Goal: Information Seeking & Learning: Learn about a topic

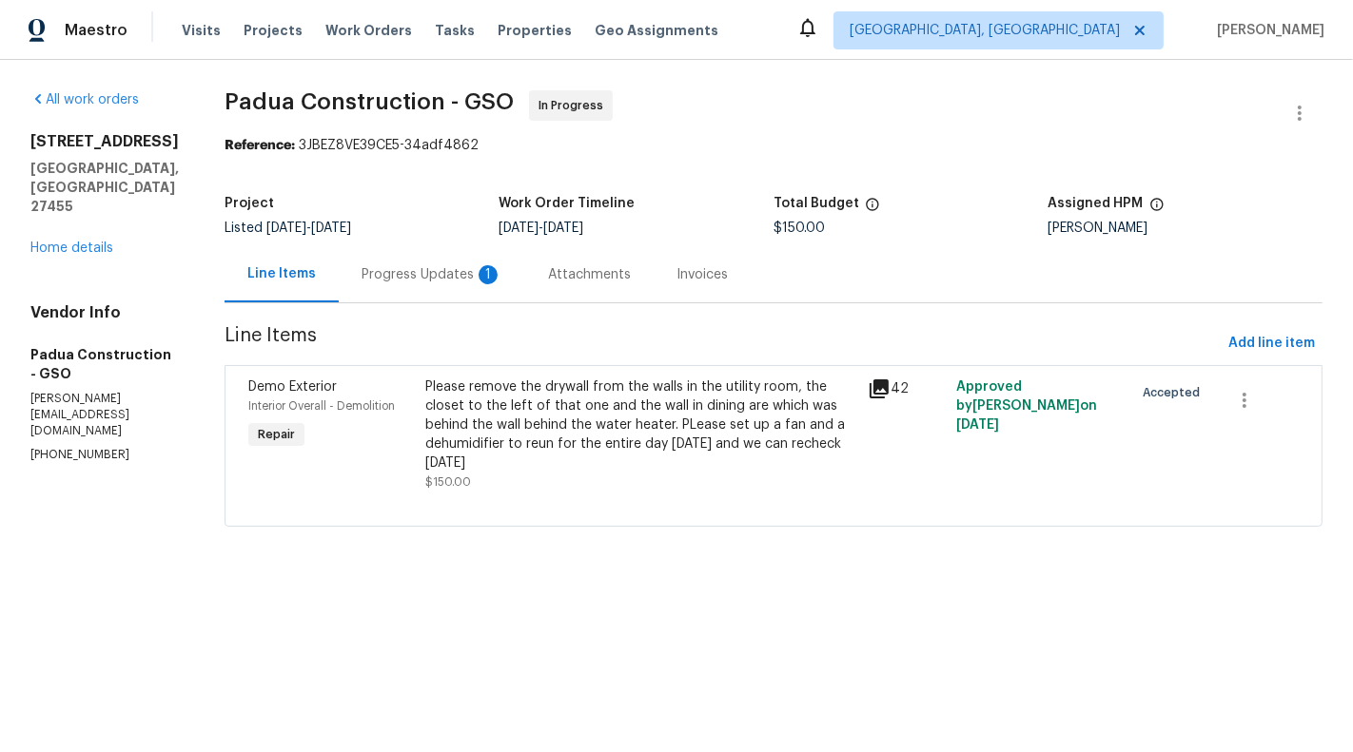
click at [424, 281] on div "Progress Updates 1" at bounding box center [431, 274] width 141 height 19
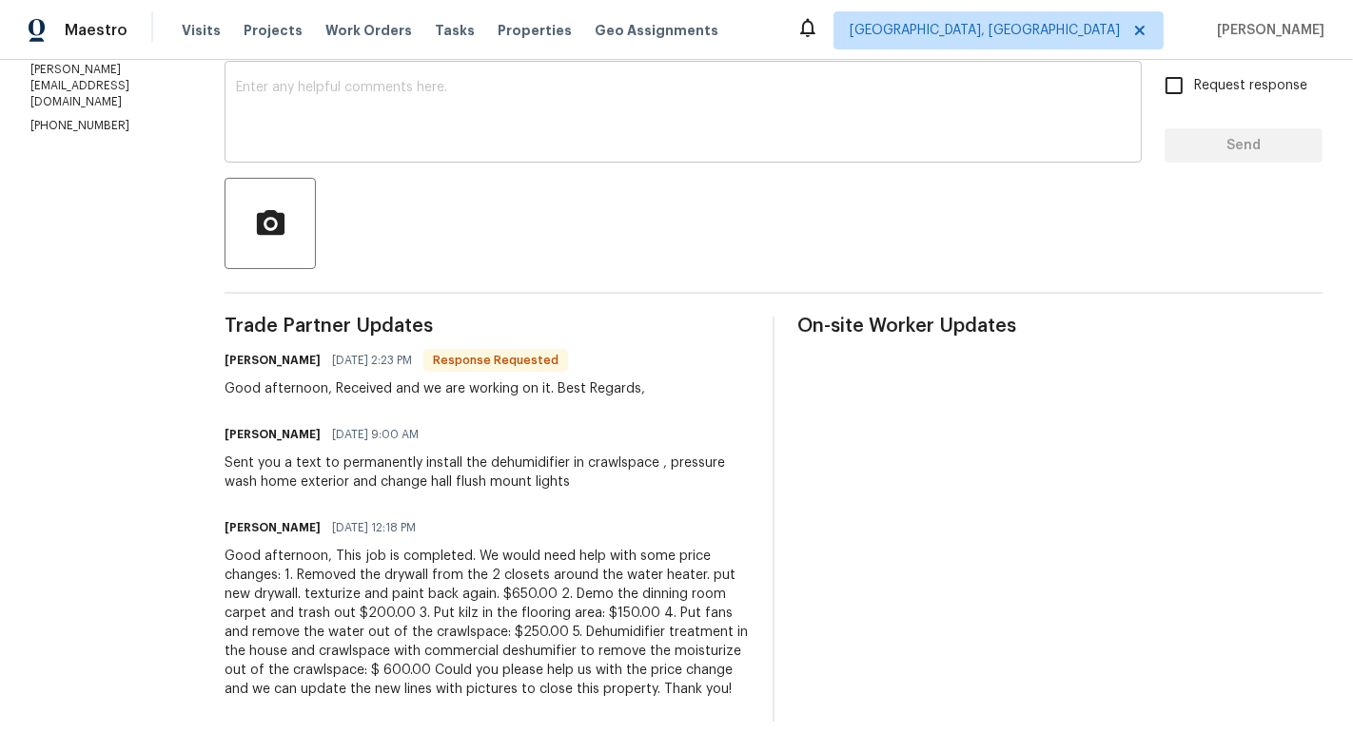
scroll to position [148, 0]
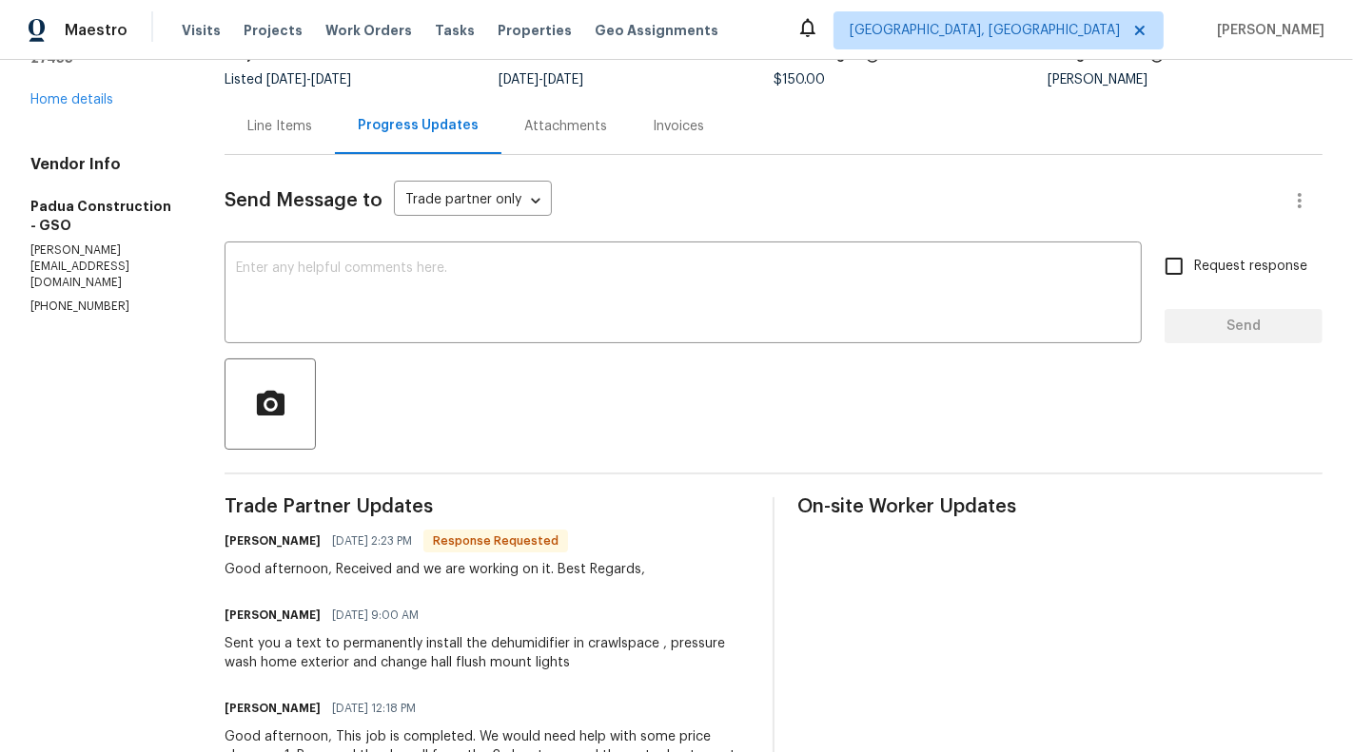
click at [247, 122] on div "Line Items" at bounding box center [279, 126] width 65 height 19
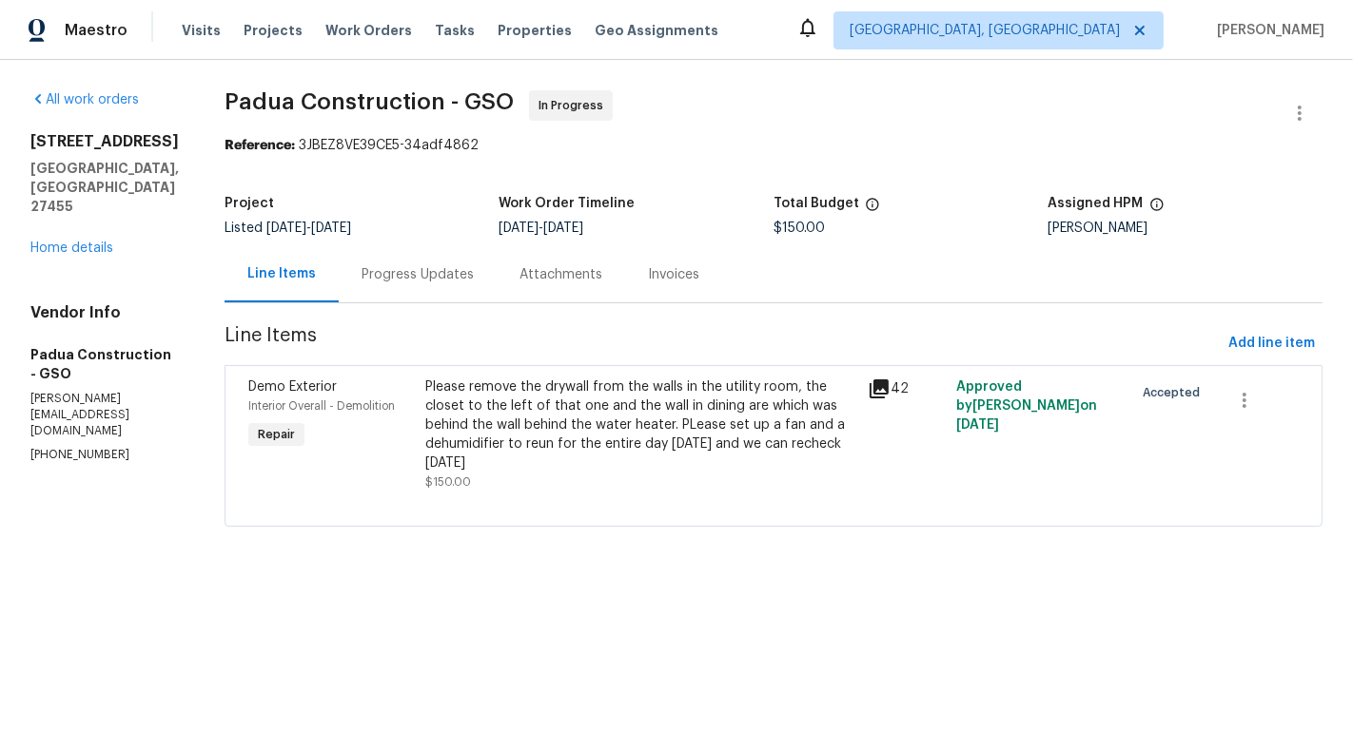
click at [435, 283] on div "Progress Updates" at bounding box center [417, 274] width 112 height 19
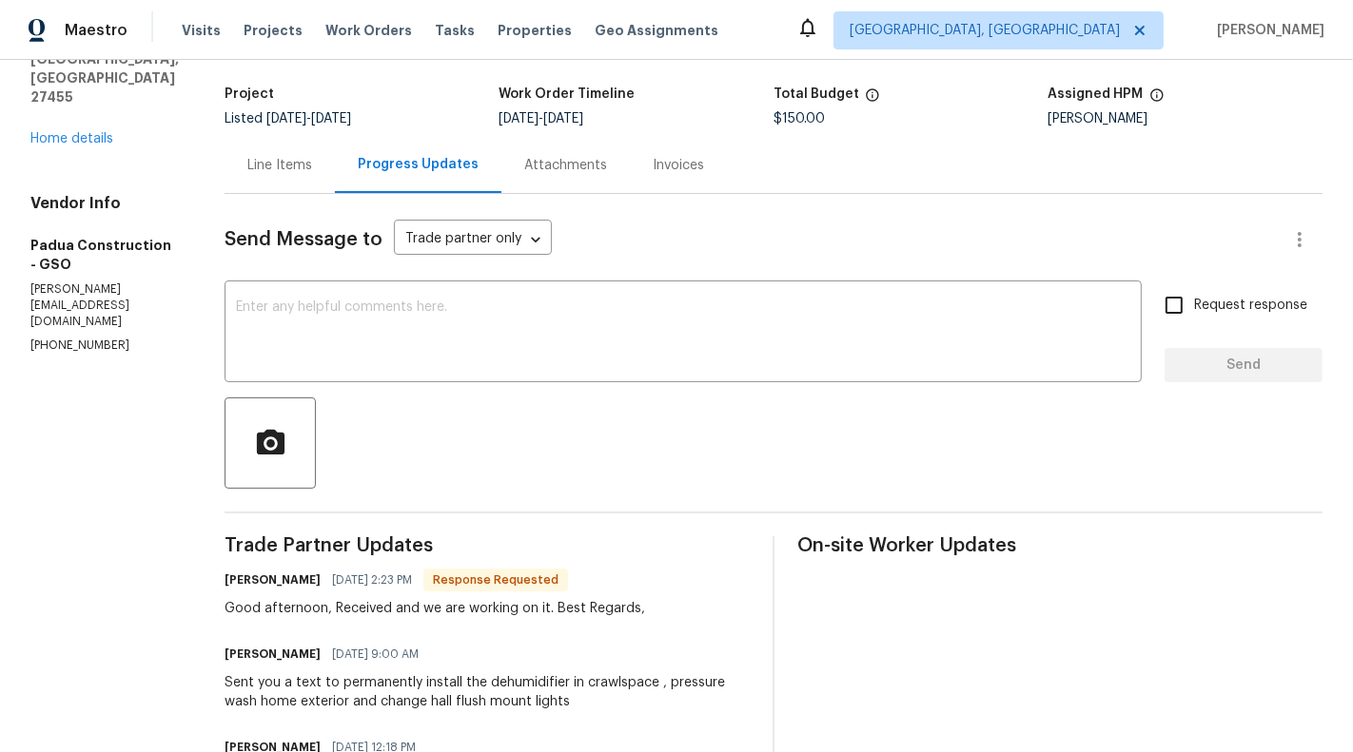
scroll to position [76, 0]
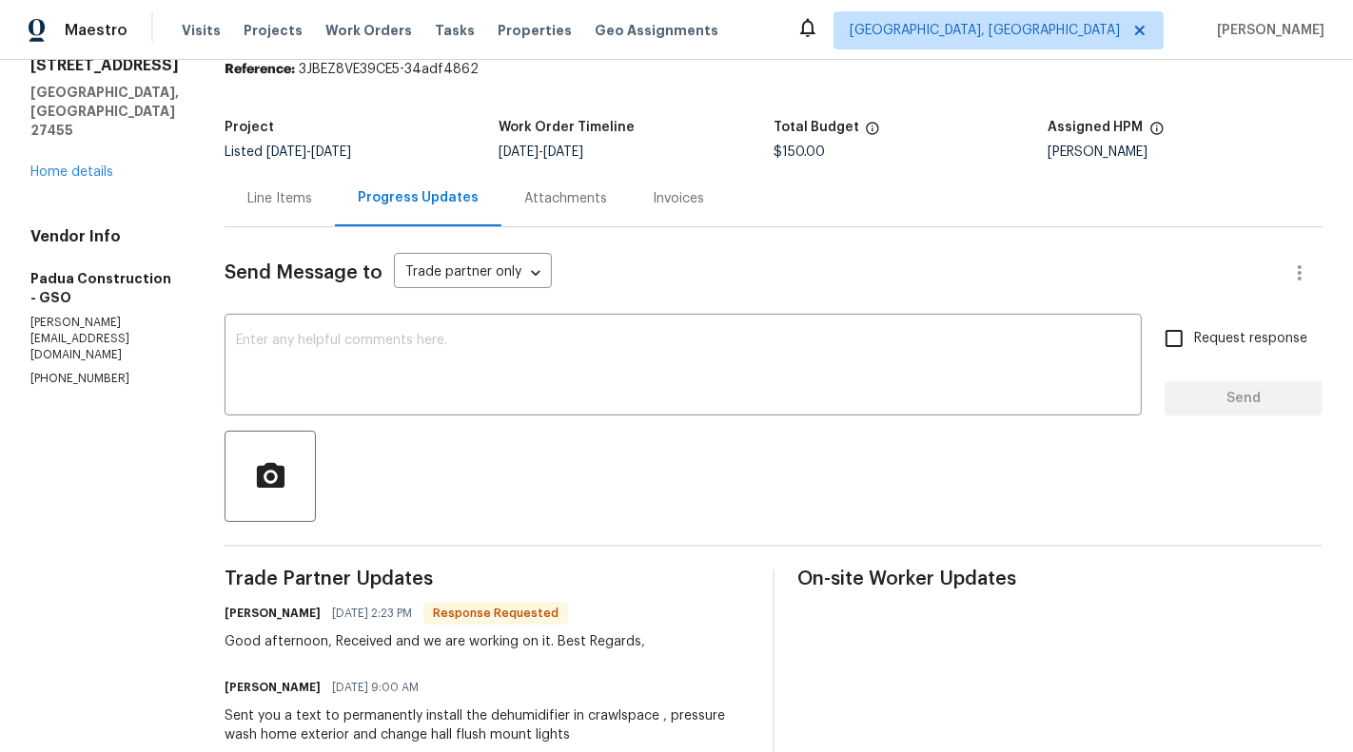
click at [247, 200] on div "Line Items" at bounding box center [279, 198] width 65 height 19
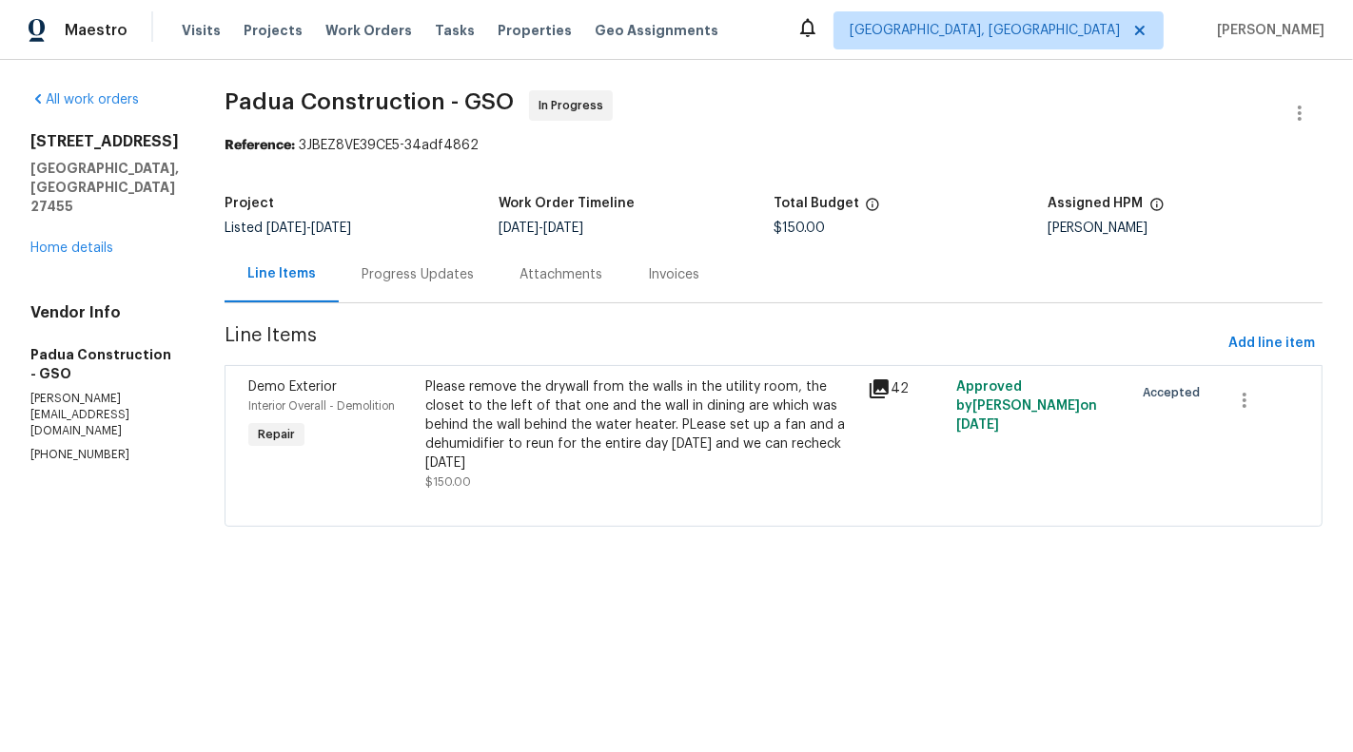
click at [506, 485] on div "Please remove the drywall from the walls in the utility room, the closet to the…" at bounding box center [640, 435] width 431 height 114
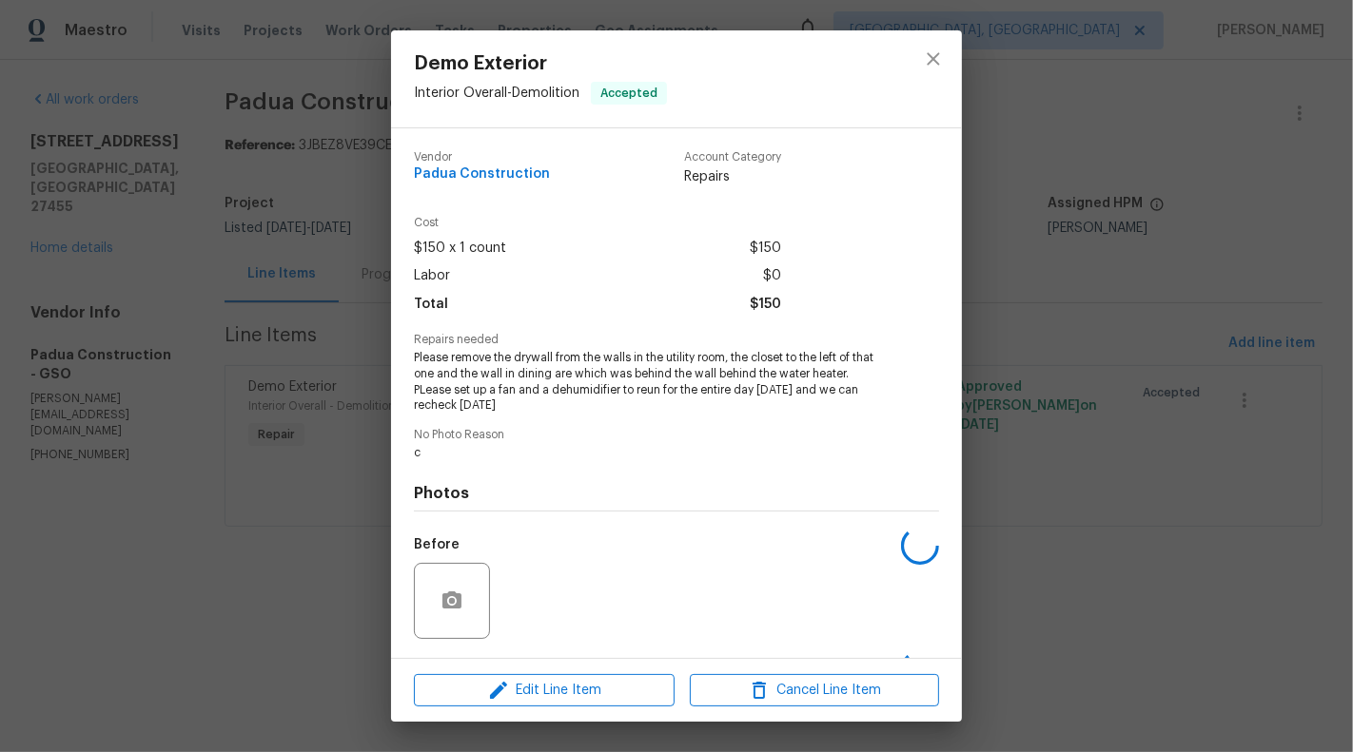
scroll to position [124, 0]
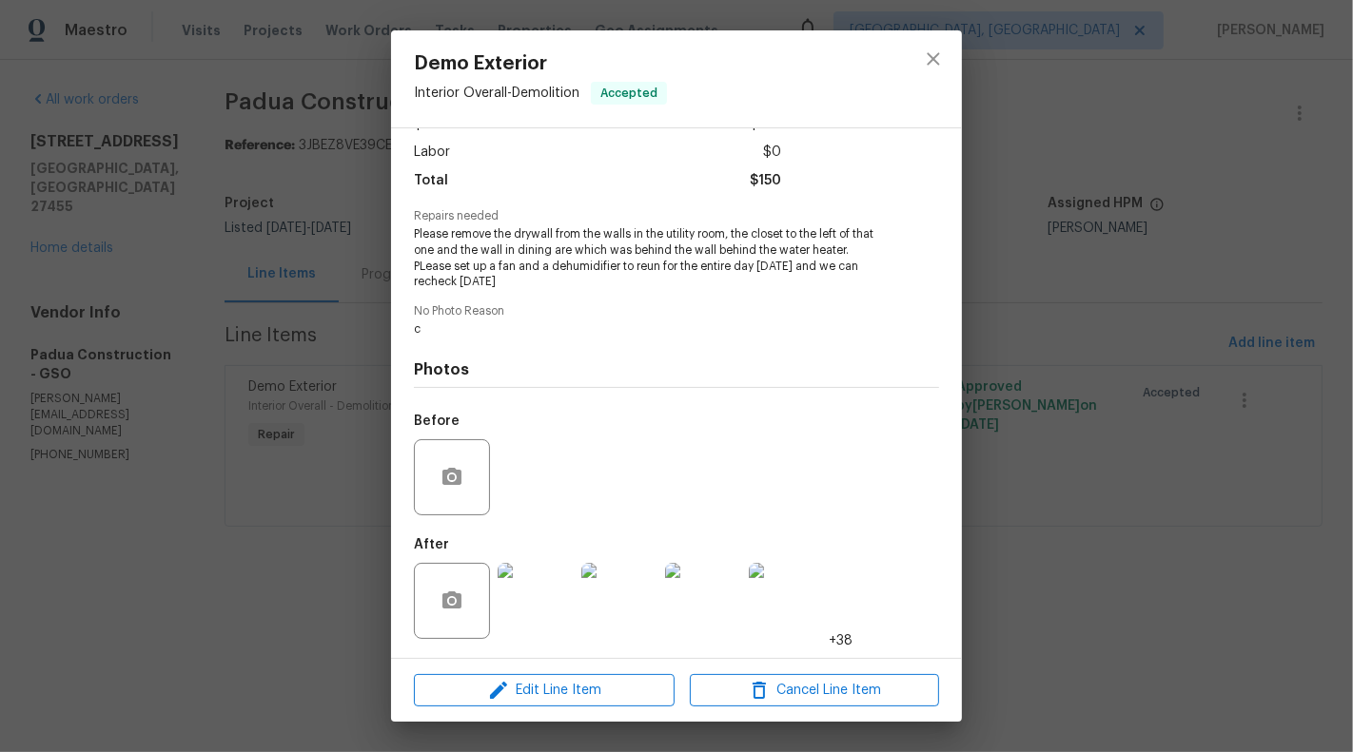
click at [535, 598] on img at bounding box center [535, 601] width 76 height 76
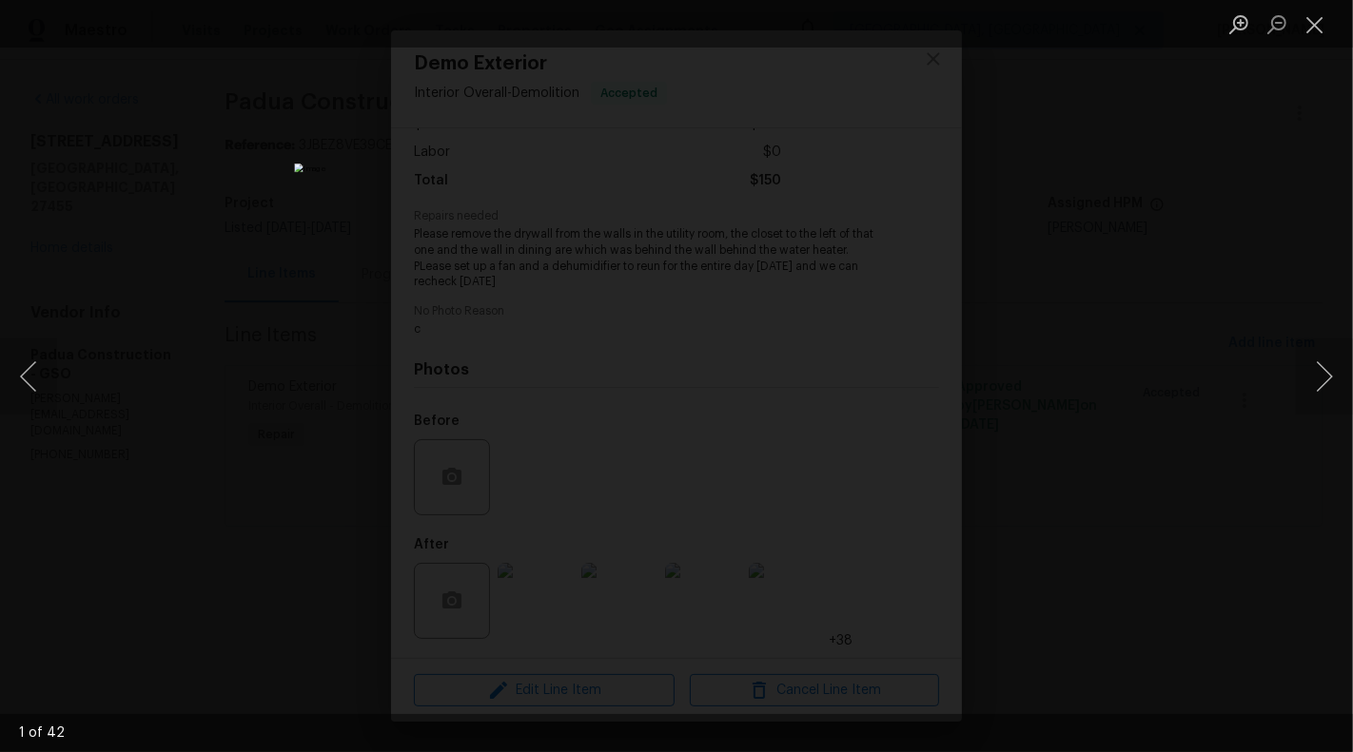
click at [1314, 44] on li "Lightbox" at bounding box center [1315, 24] width 38 height 48
click at [1316, 38] on button "Close lightbox" at bounding box center [1315, 24] width 38 height 33
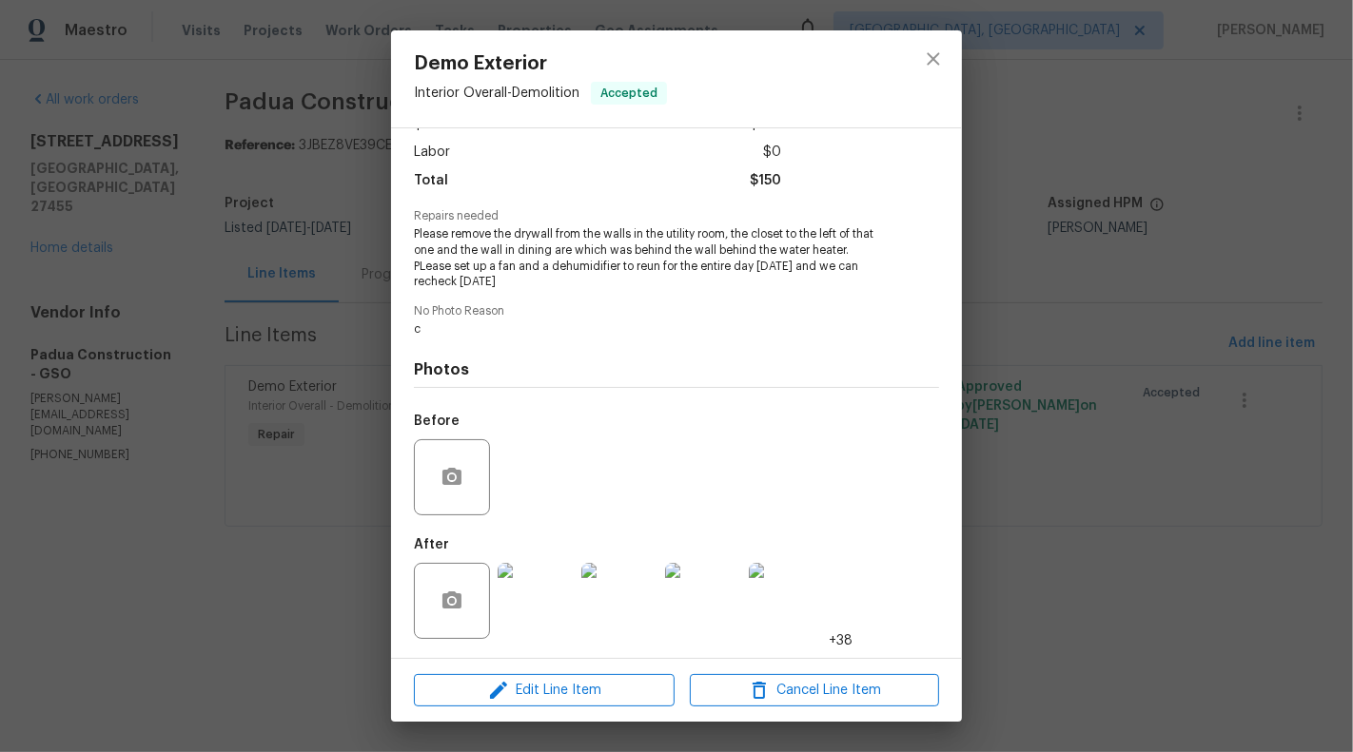
click at [559, 614] on img at bounding box center [535, 601] width 76 height 76
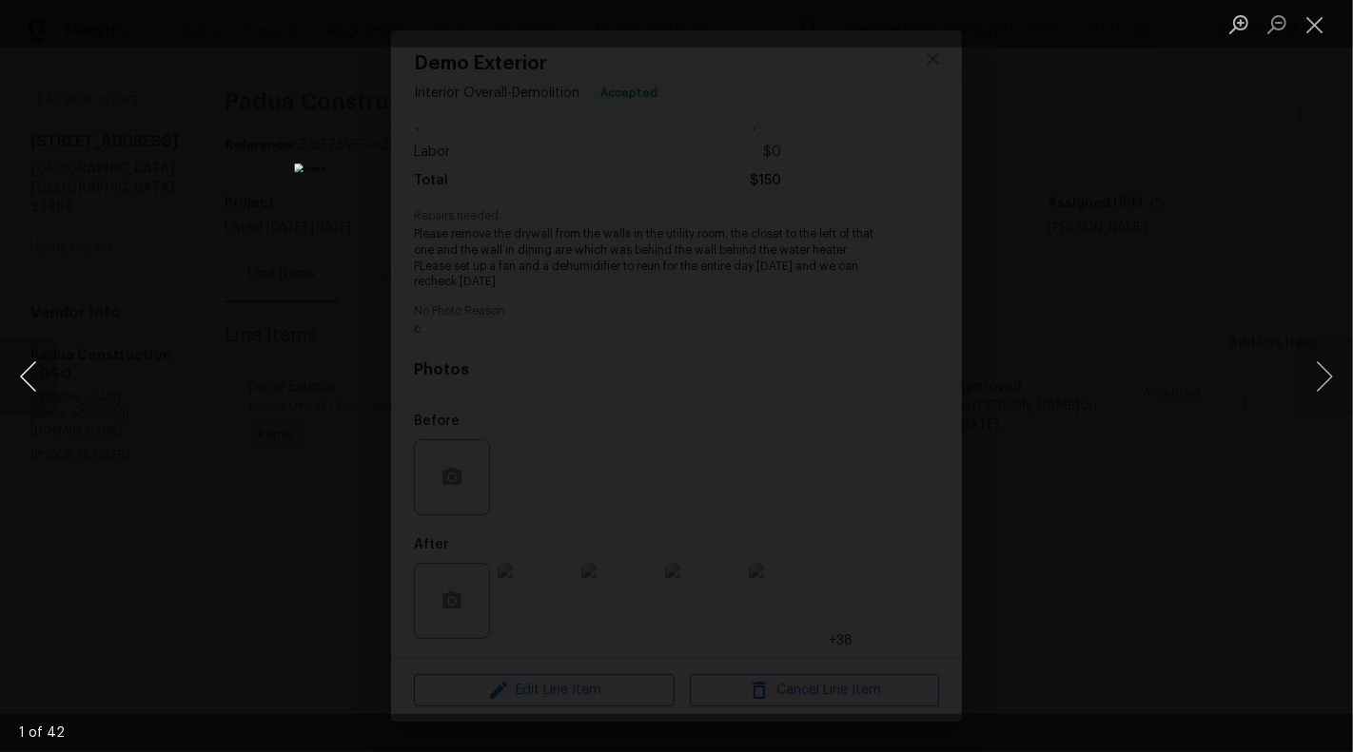
click at [40, 378] on button "Previous image" at bounding box center [28, 377] width 57 height 76
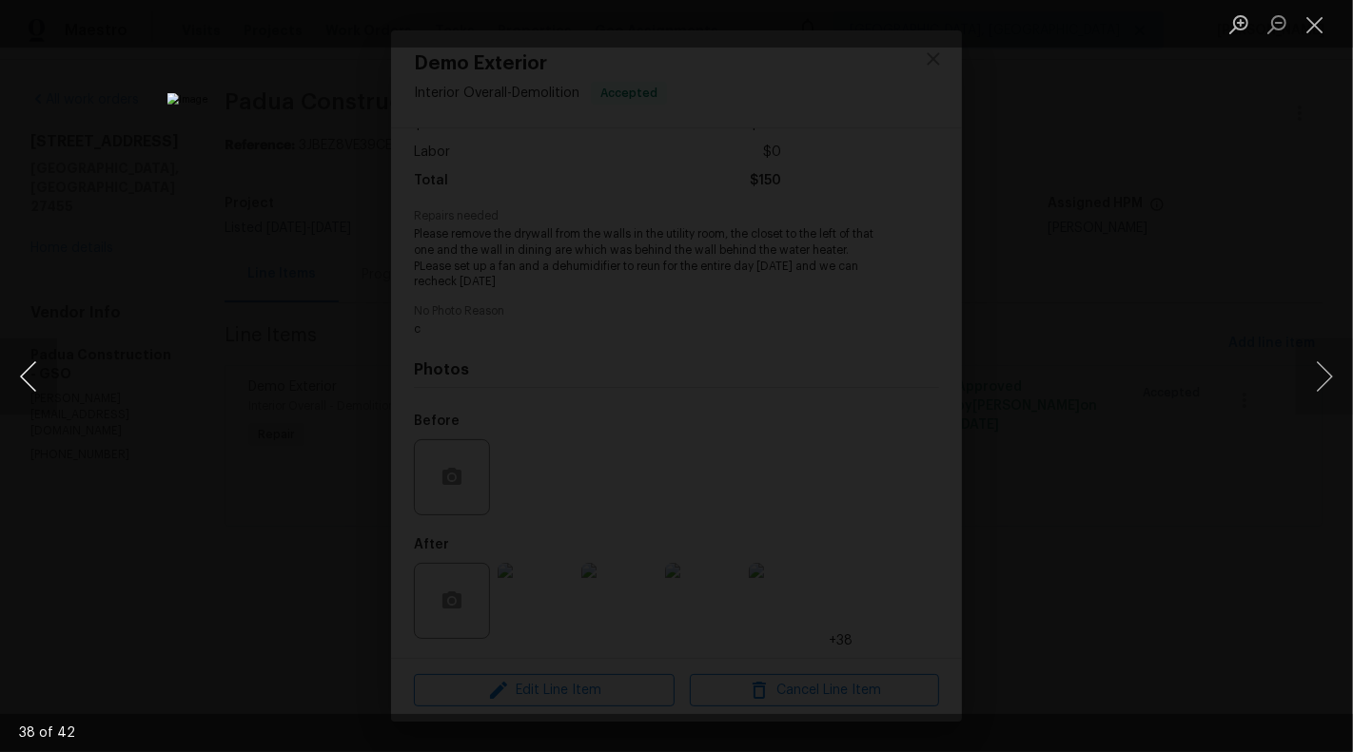
click at [40, 378] on button "Previous image" at bounding box center [28, 377] width 57 height 76
click at [1320, 21] on button "Close lightbox" at bounding box center [1315, 24] width 38 height 33
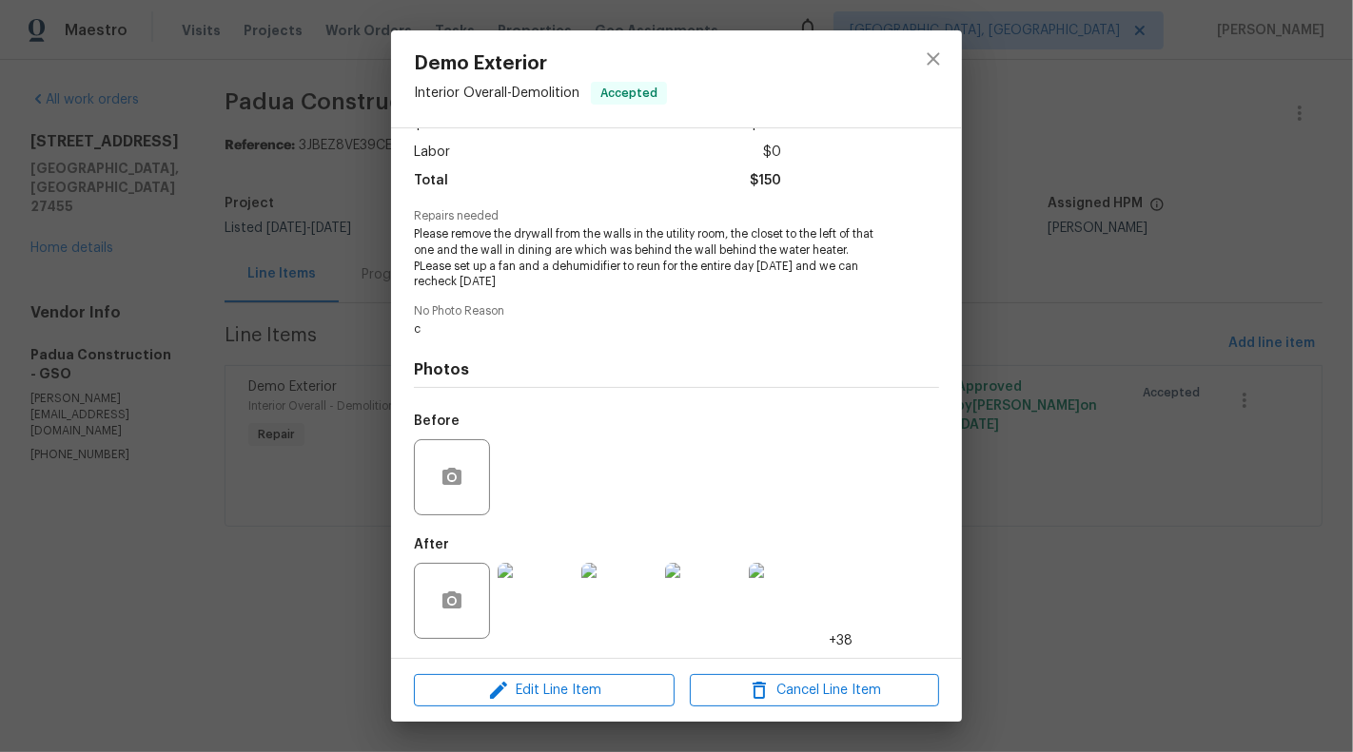
click at [240, 462] on div "Demo Exterior Interior Overall - Demolition Accepted Vendor Padua Construction …" at bounding box center [676, 376] width 1353 height 752
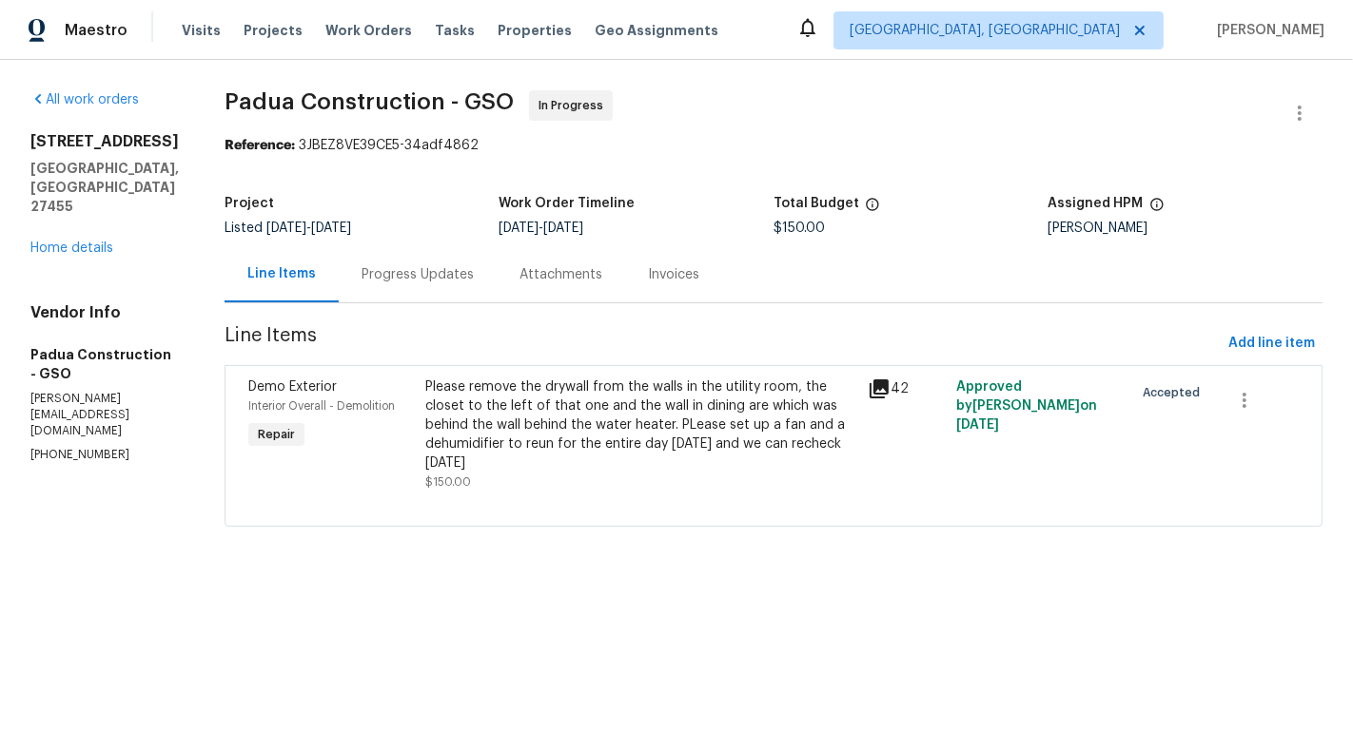
click at [442, 255] on div "Progress Updates" at bounding box center [418, 274] width 158 height 56
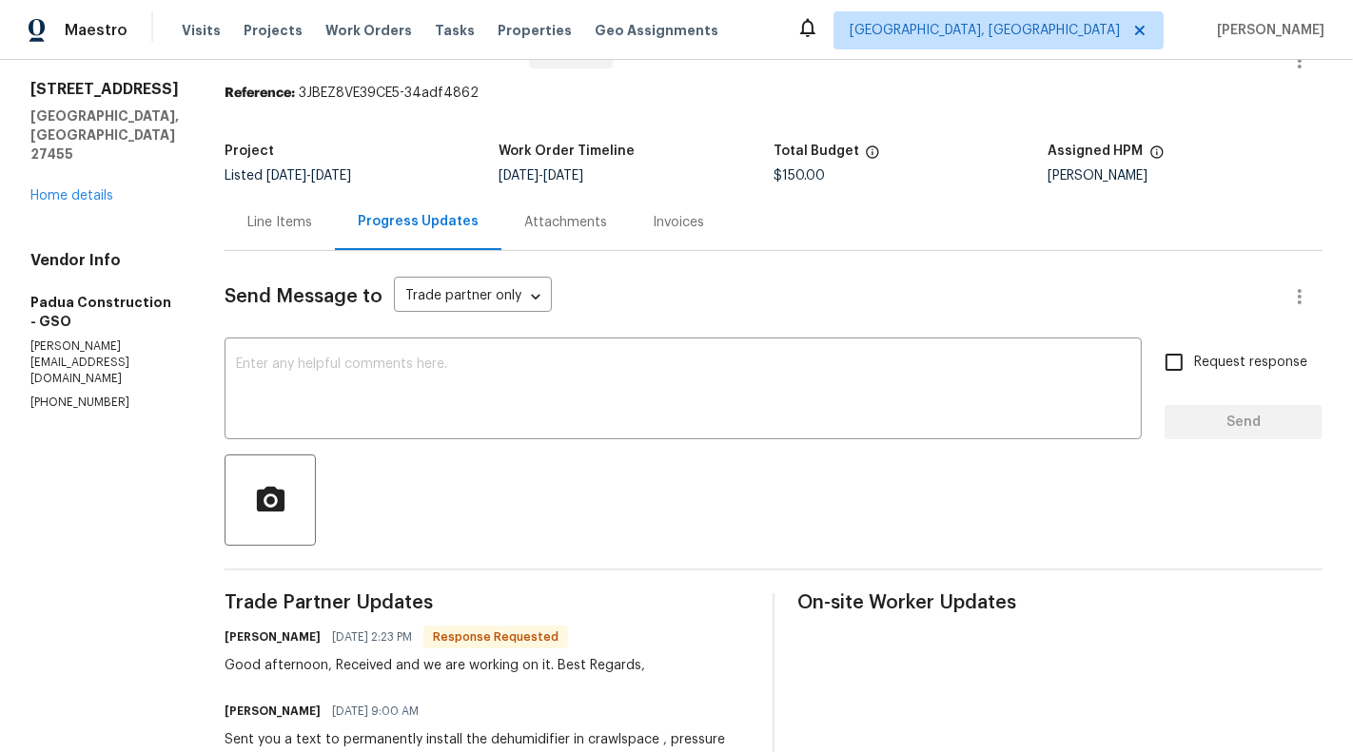
scroll to position [8, 0]
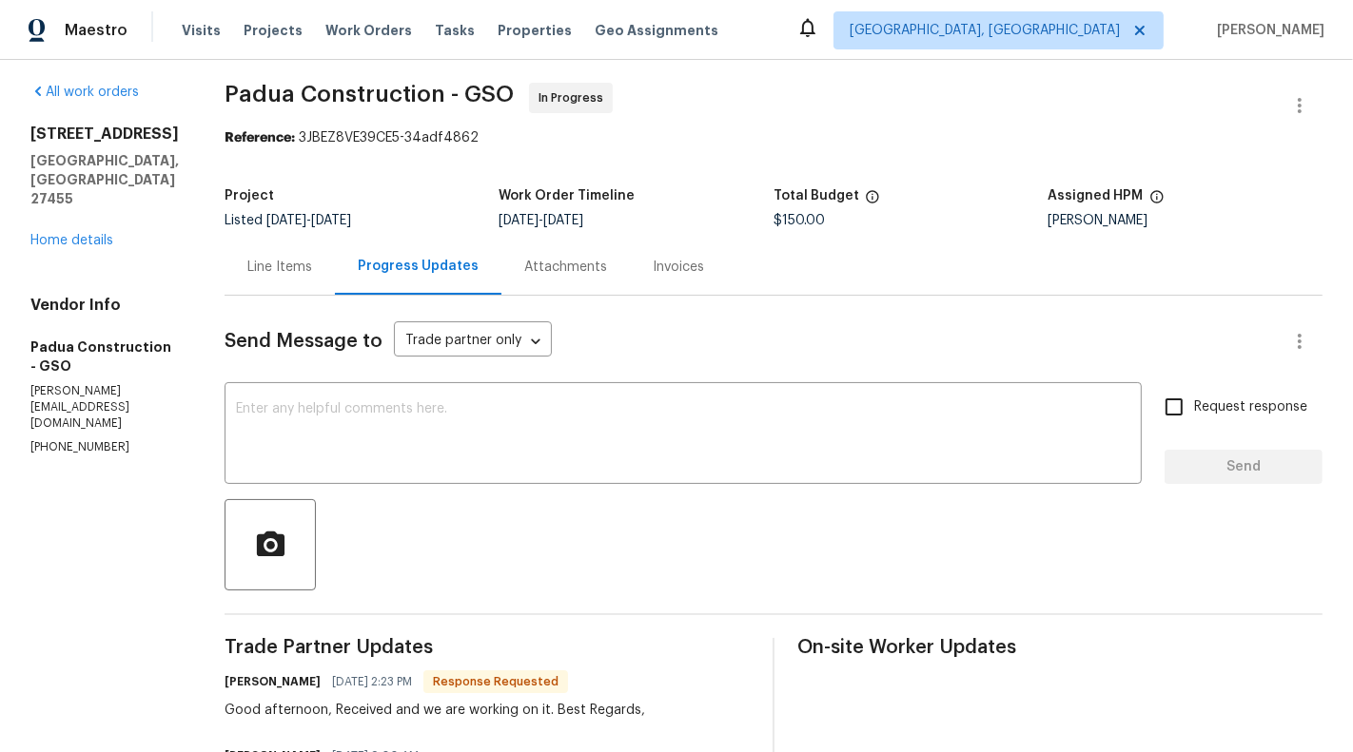
click at [249, 267] on div "Line Items" at bounding box center [279, 267] width 65 height 19
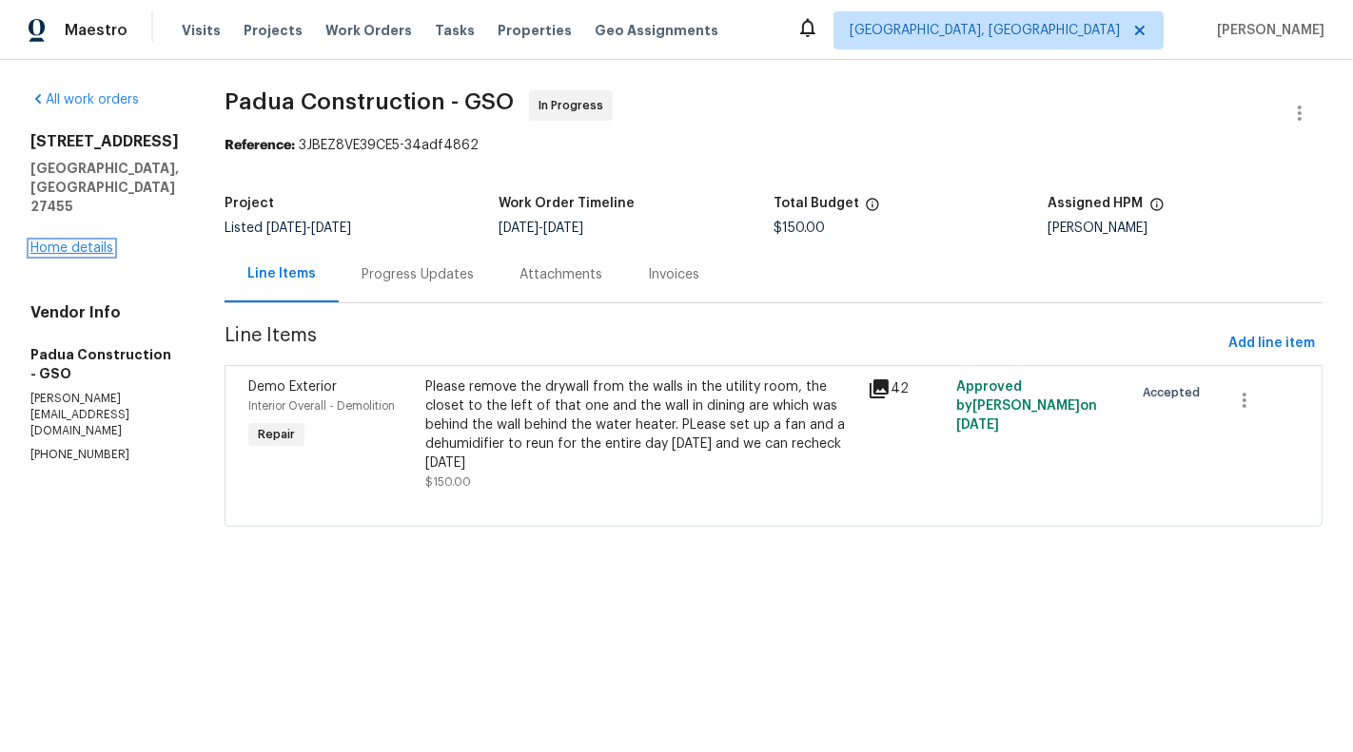
click at [73, 242] on link "Home details" at bounding box center [71, 248] width 83 height 13
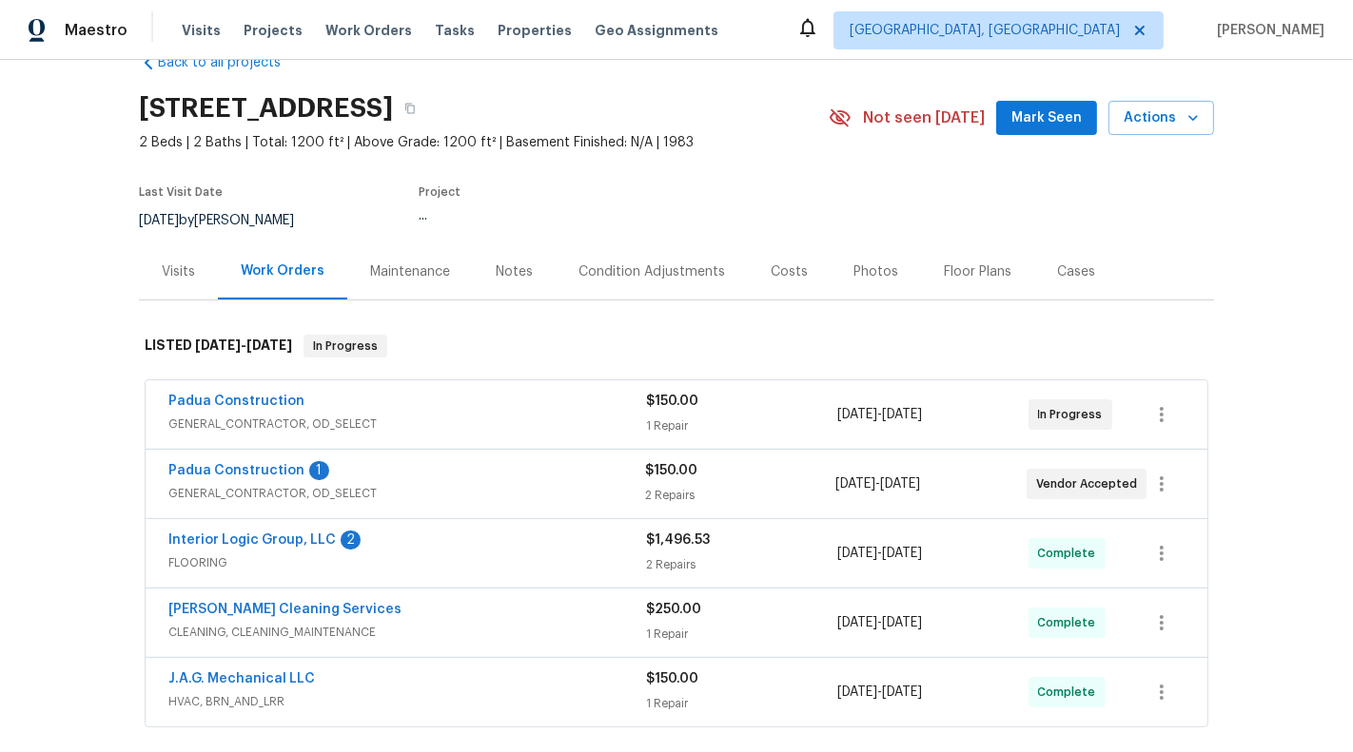
scroll to position [46, 0]
click at [646, 474] on span "$150.00" at bounding box center [671, 469] width 52 height 13
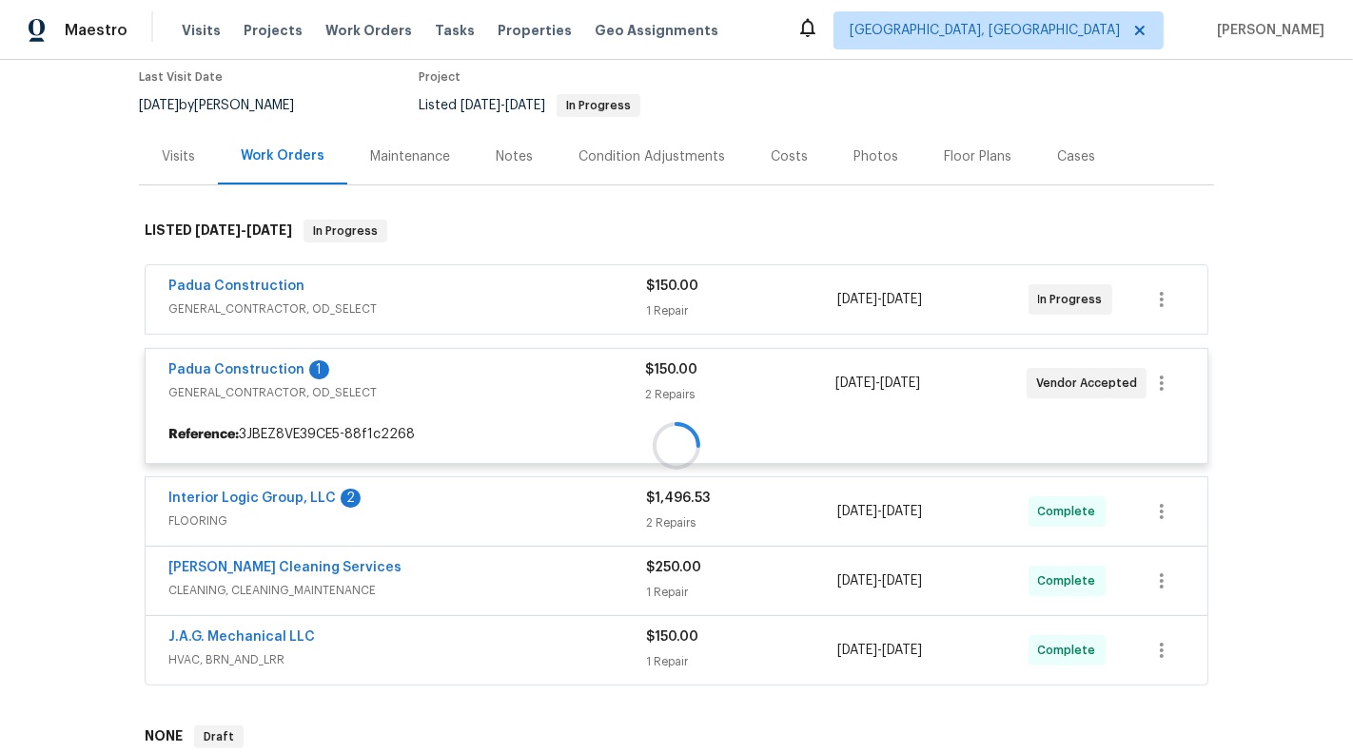
scroll to position [162, 0]
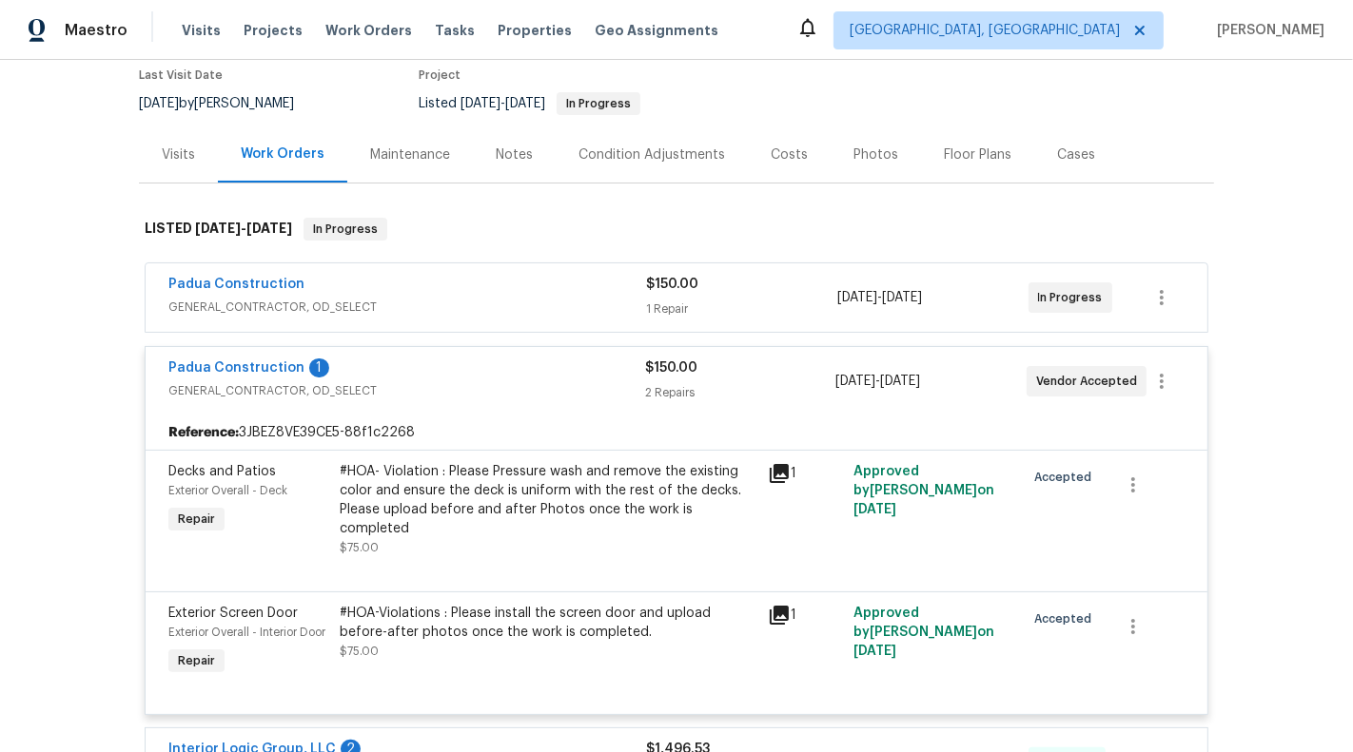
click at [253, 359] on span "Padua Construction" at bounding box center [236, 368] width 136 height 19
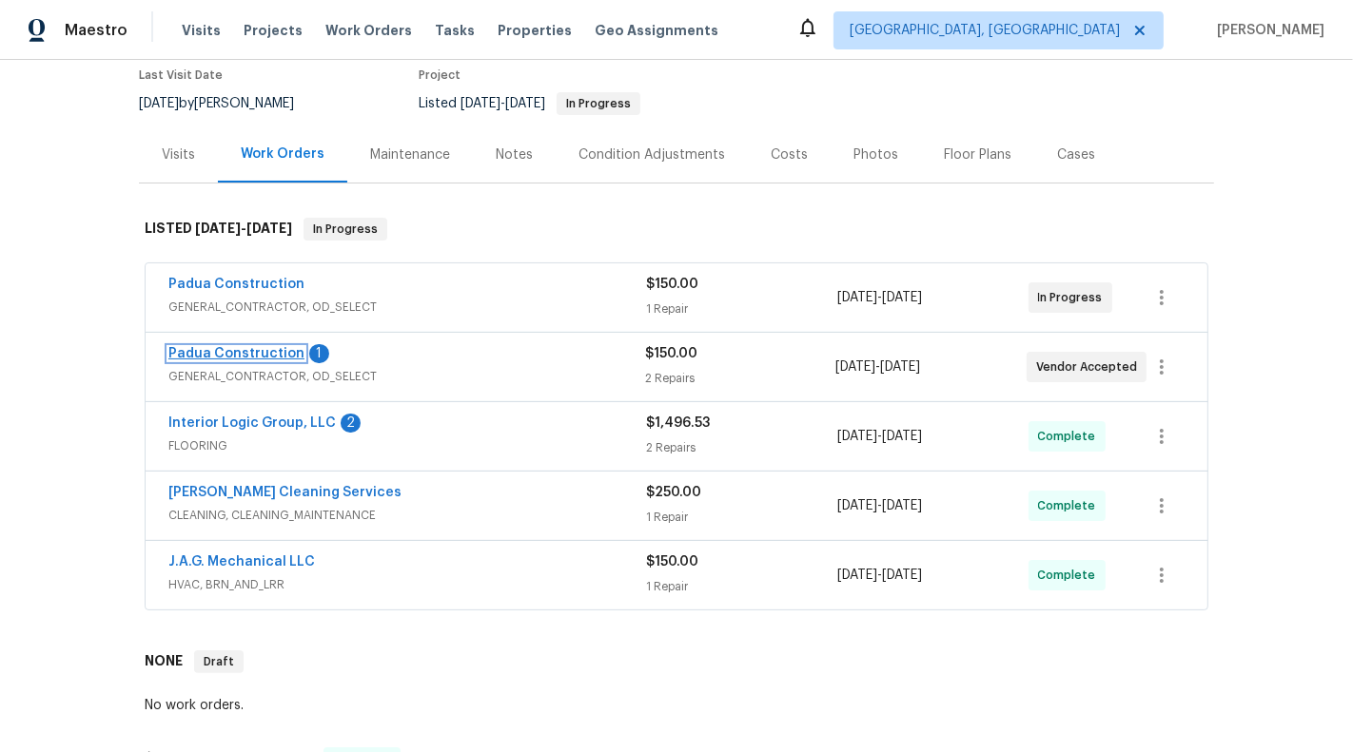
click at [267, 351] on link "Padua Construction" at bounding box center [236, 353] width 136 height 13
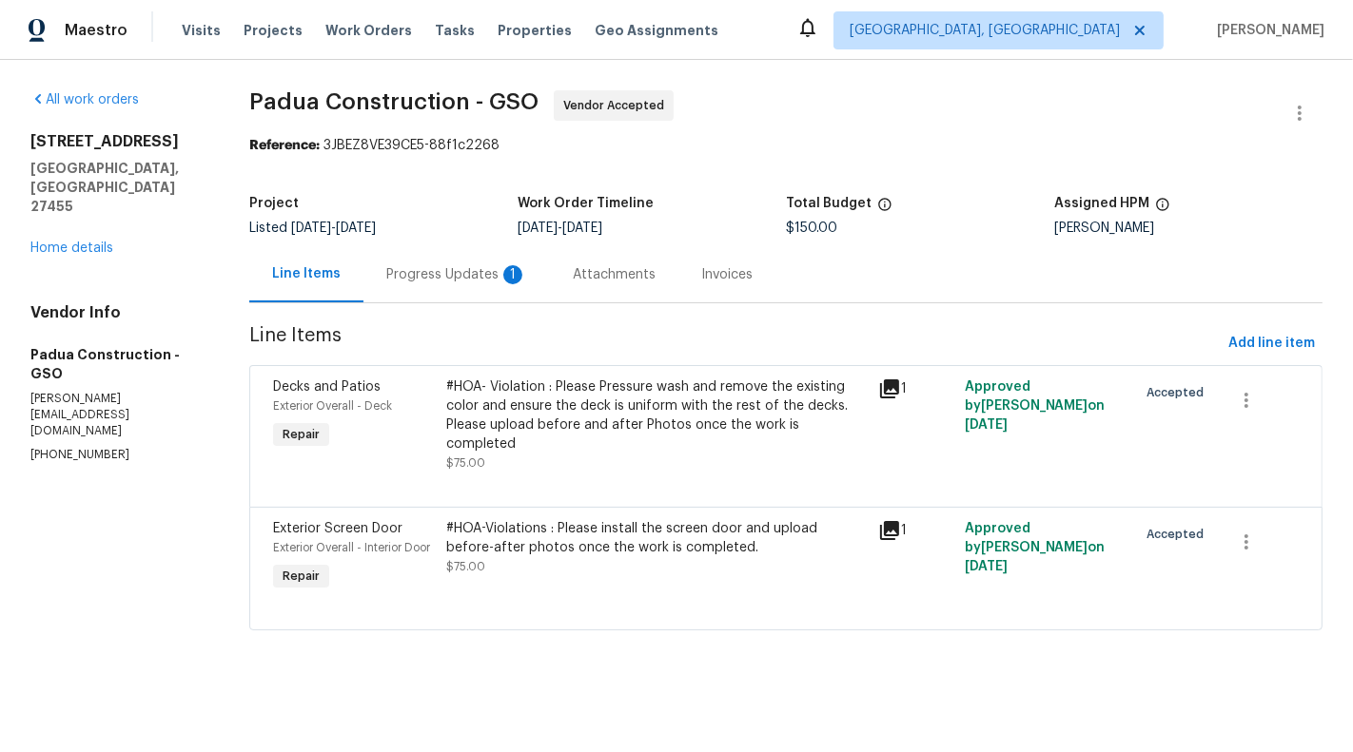
click at [438, 271] on div "Progress Updates 1" at bounding box center [456, 274] width 141 height 19
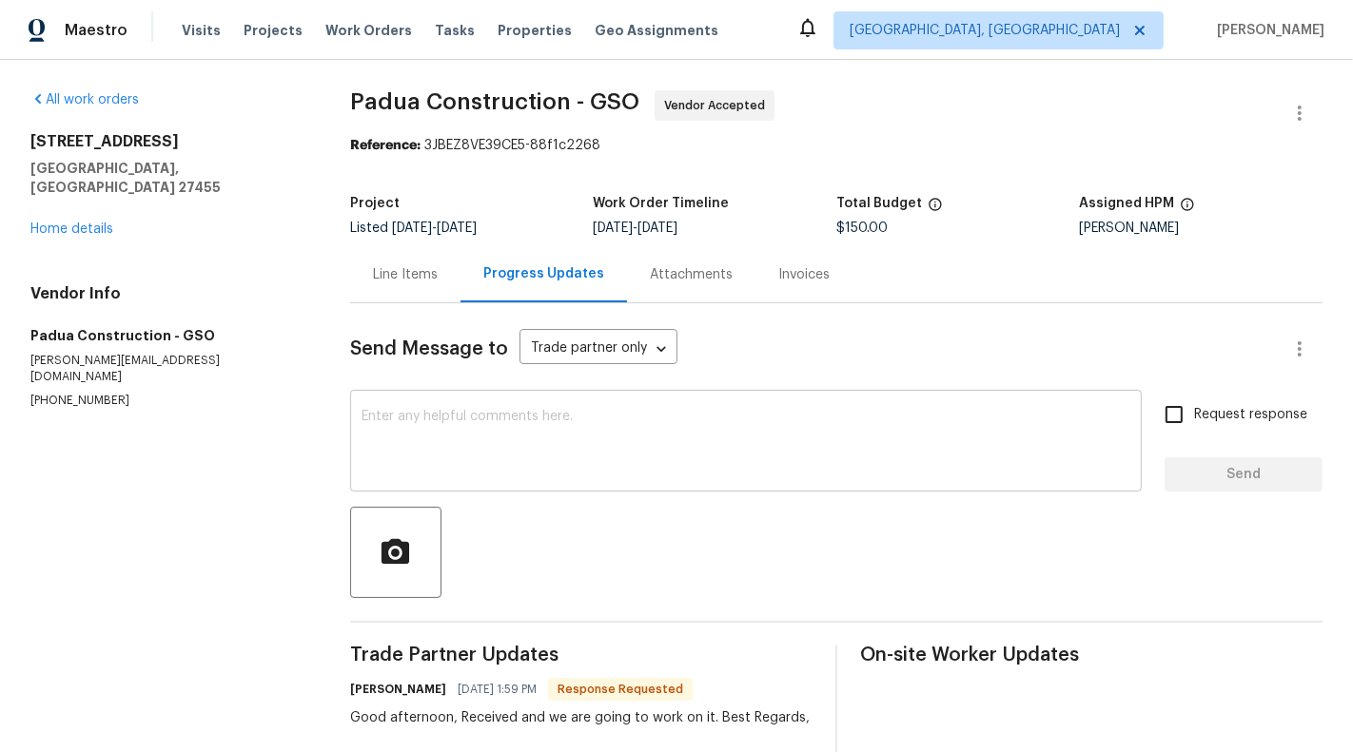
scroll to position [121, 0]
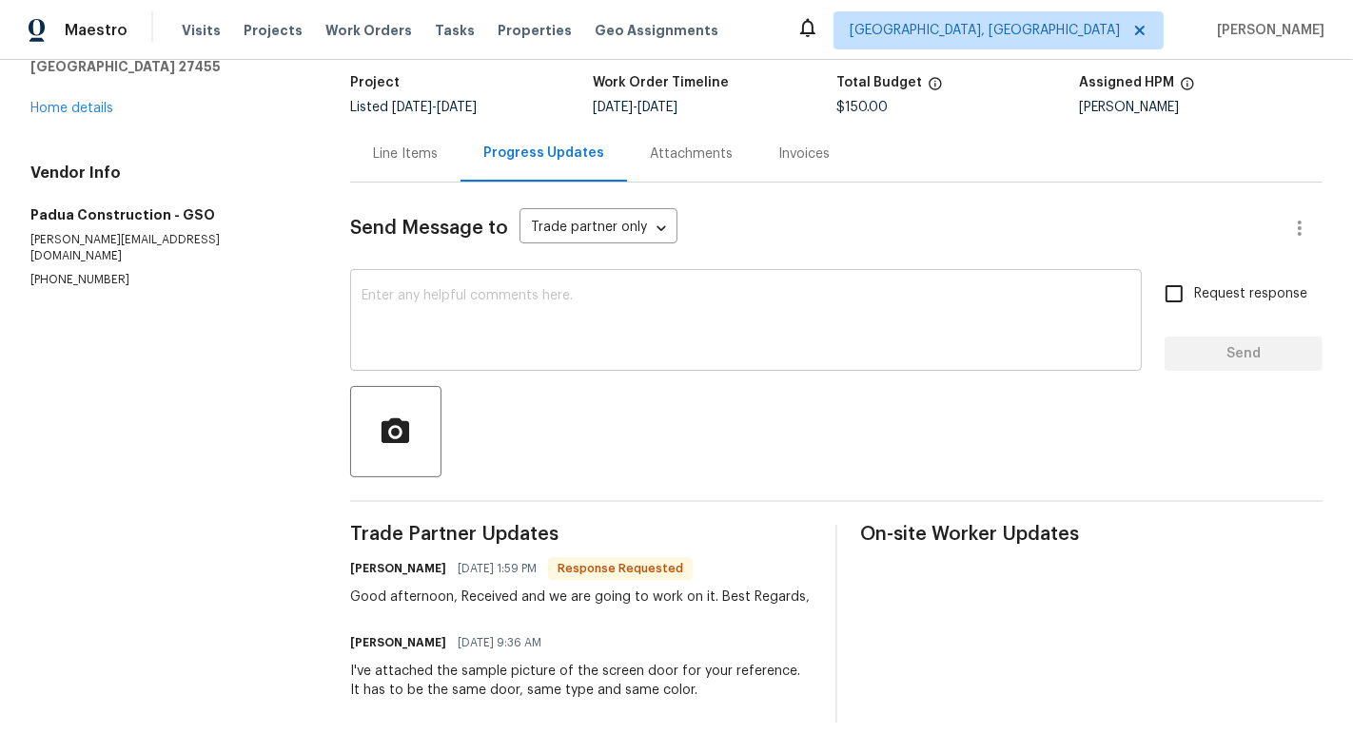
click at [709, 324] on textarea at bounding box center [745, 322] width 769 height 67
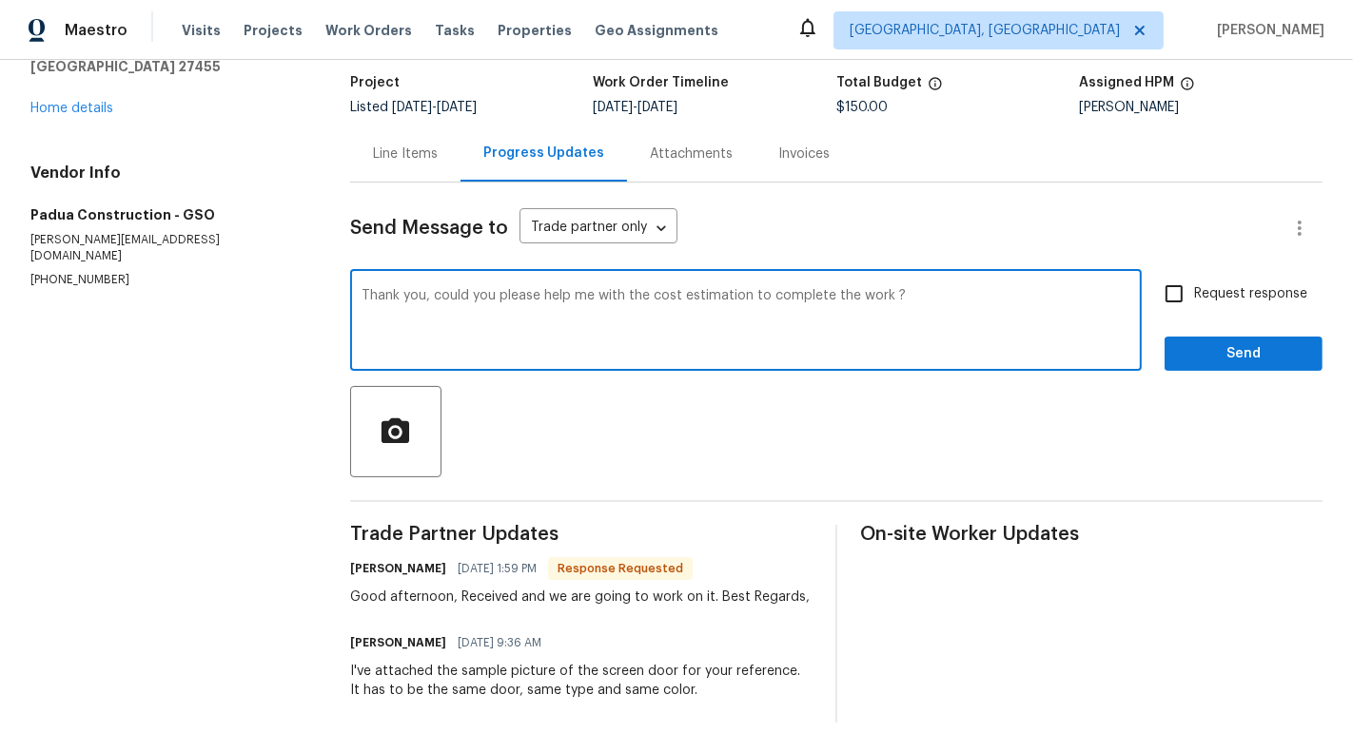
type textarea "Thank you, could you please help me with the cost estimation to complete the wo…"
click at [1306, 299] on span "Request response" at bounding box center [1250, 294] width 113 height 20
click at [1194, 299] on input "Request response" at bounding box center [1174, 294] width 40 height 40
checkbox input "true"
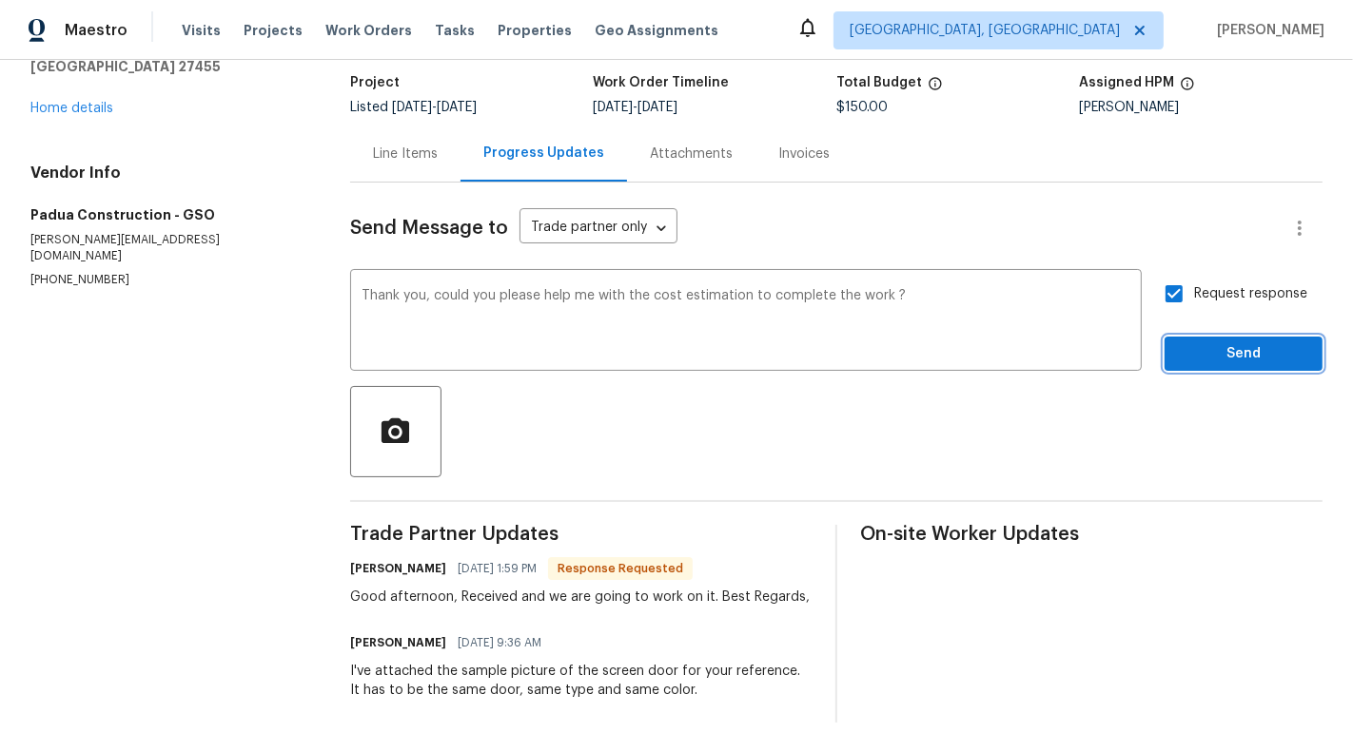
click at [1249, 352] on span "Send" at bounding box center [1242, 354] width 127 height 24
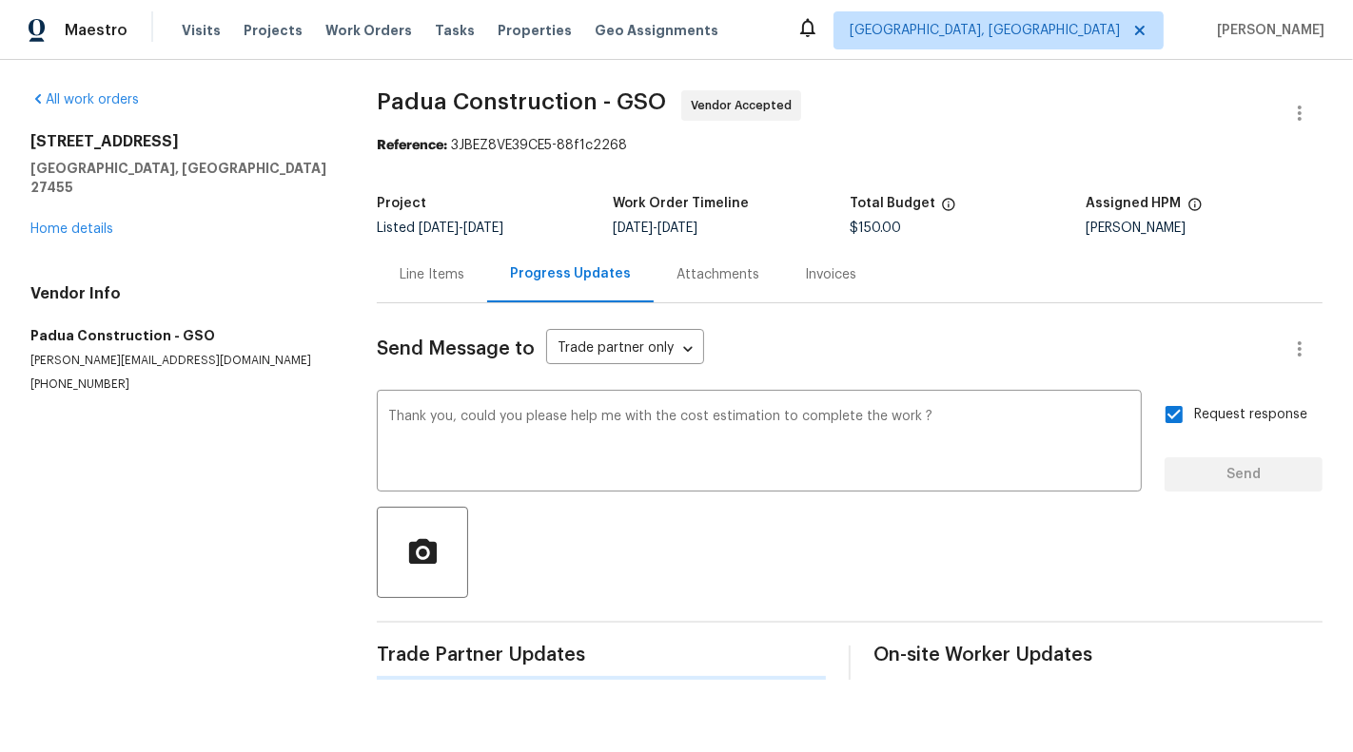
scroll to position [0, 0]
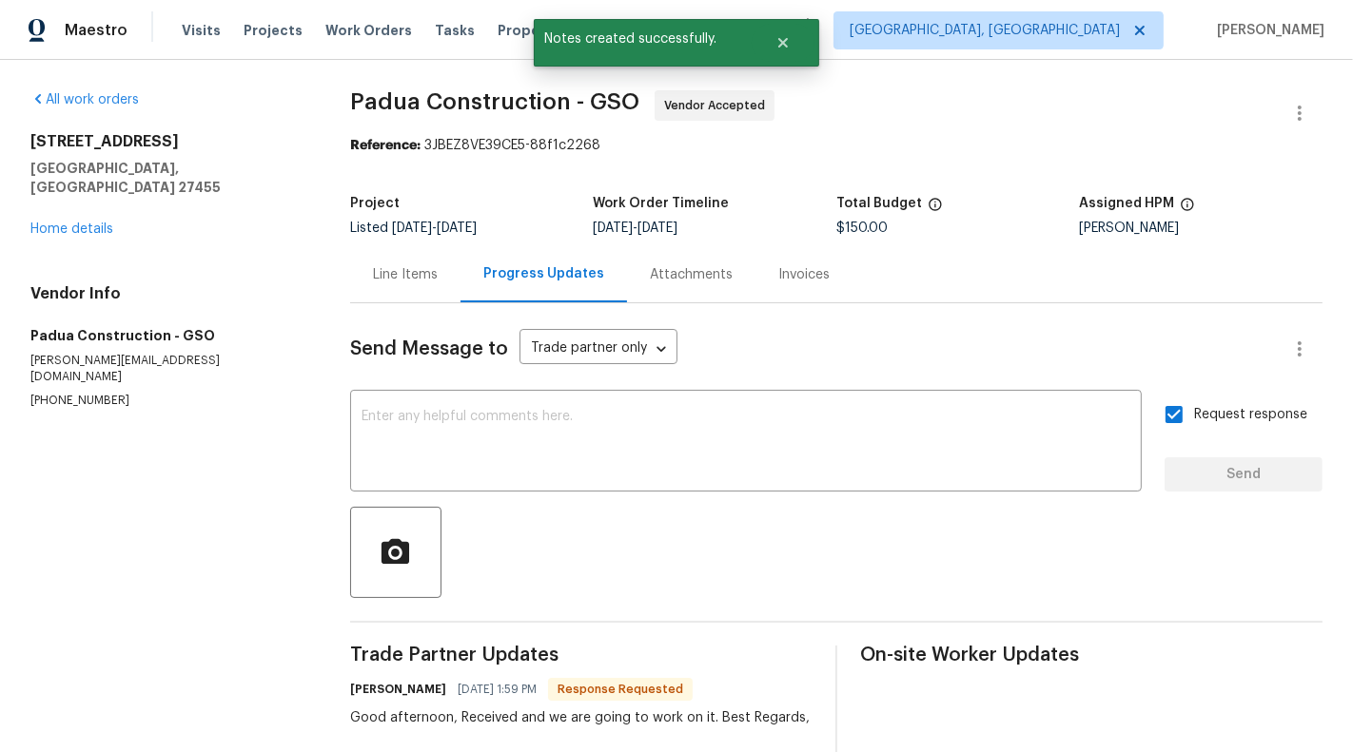
click at [389, 274] on div "Line Items" at bounding box center [405, 274] width 65 height 19
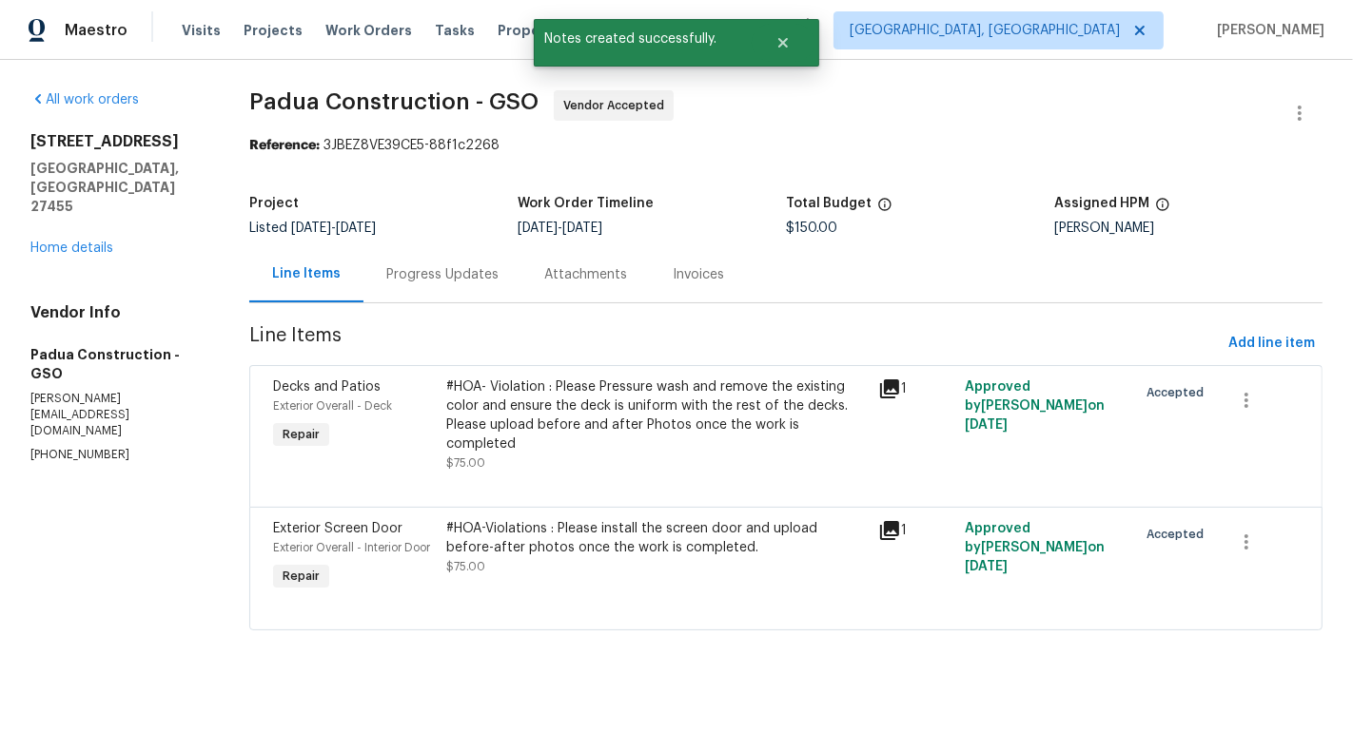
click at [74, 195] on div "17 Apple Tree Ln Greensboro, NC 27455 Home details" at bounding box center [116, 195] width 173 height 126
click at [73, 242] on link "Home details" at bounding box center [71, 248] width 83 height 13
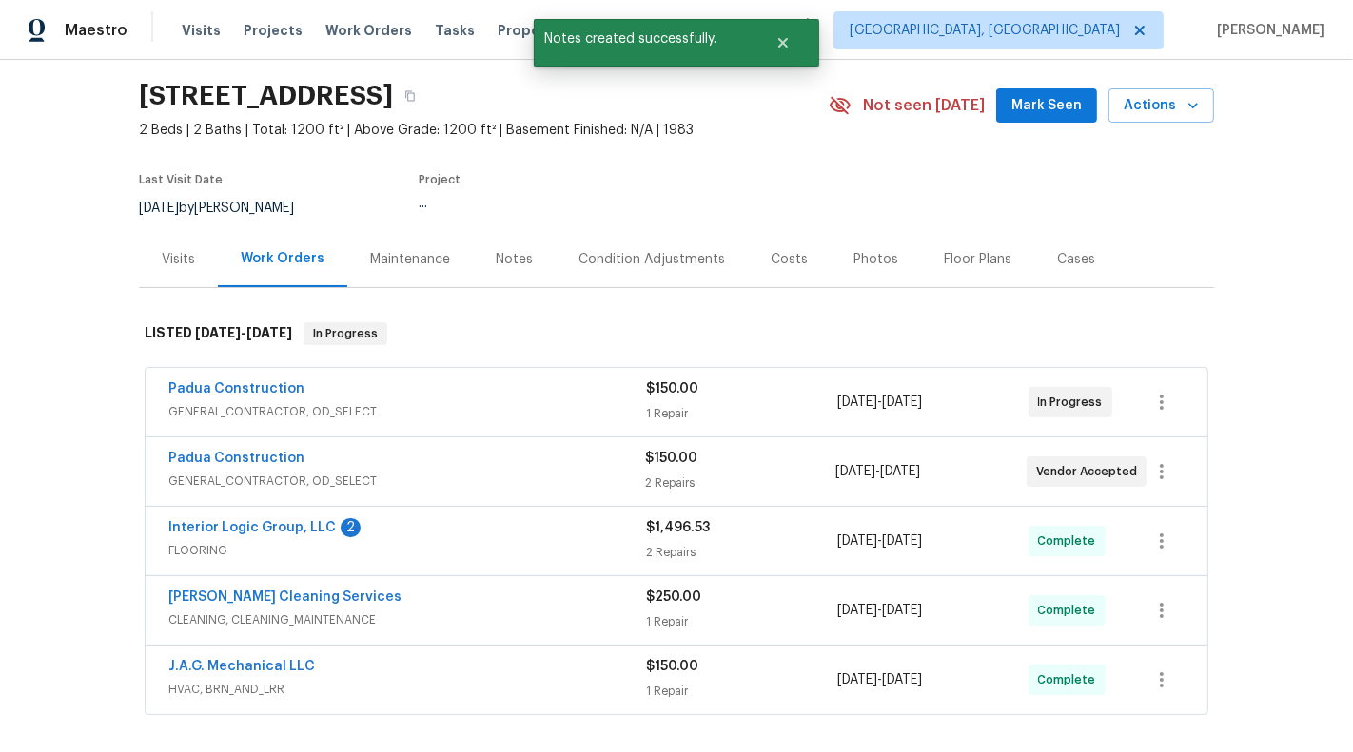
scroll to position [141, 0]
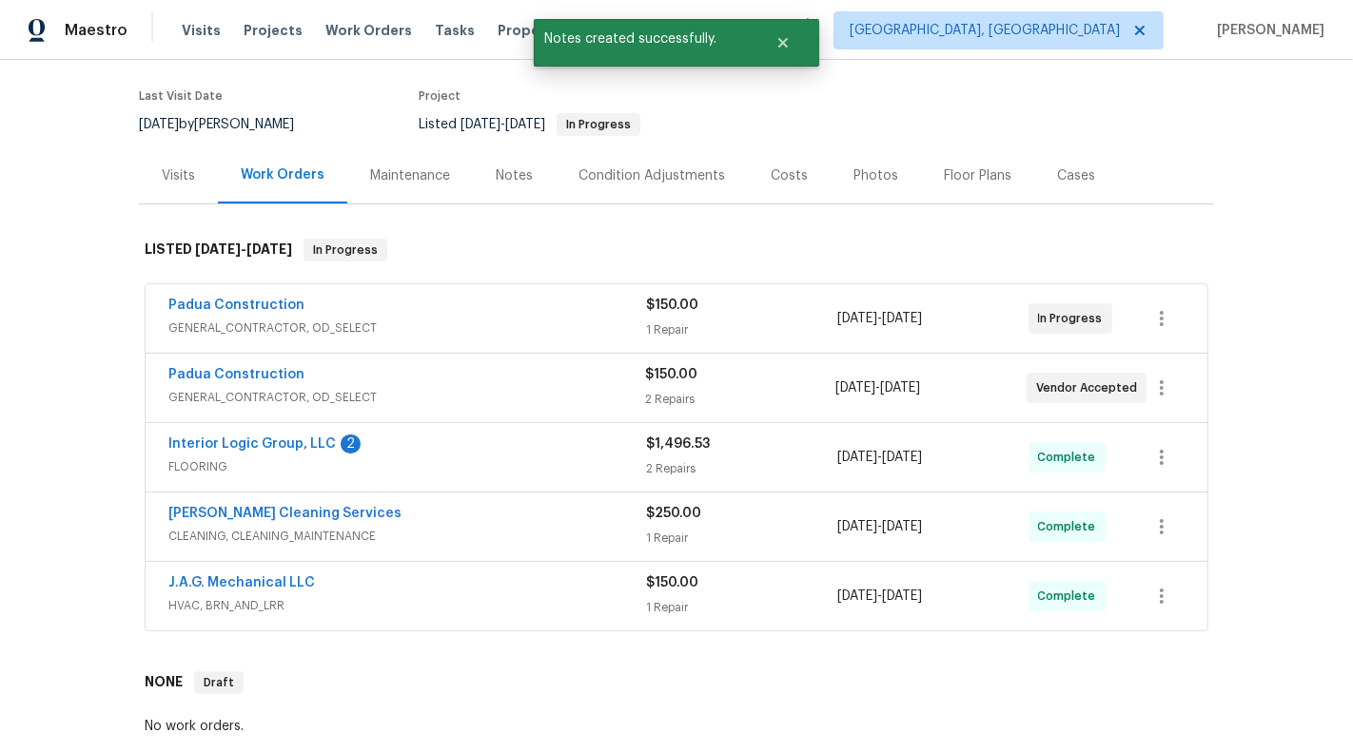
click at [598, 371] on div "Padua Construction" at bounding box center [406, 376] width 477 height 23
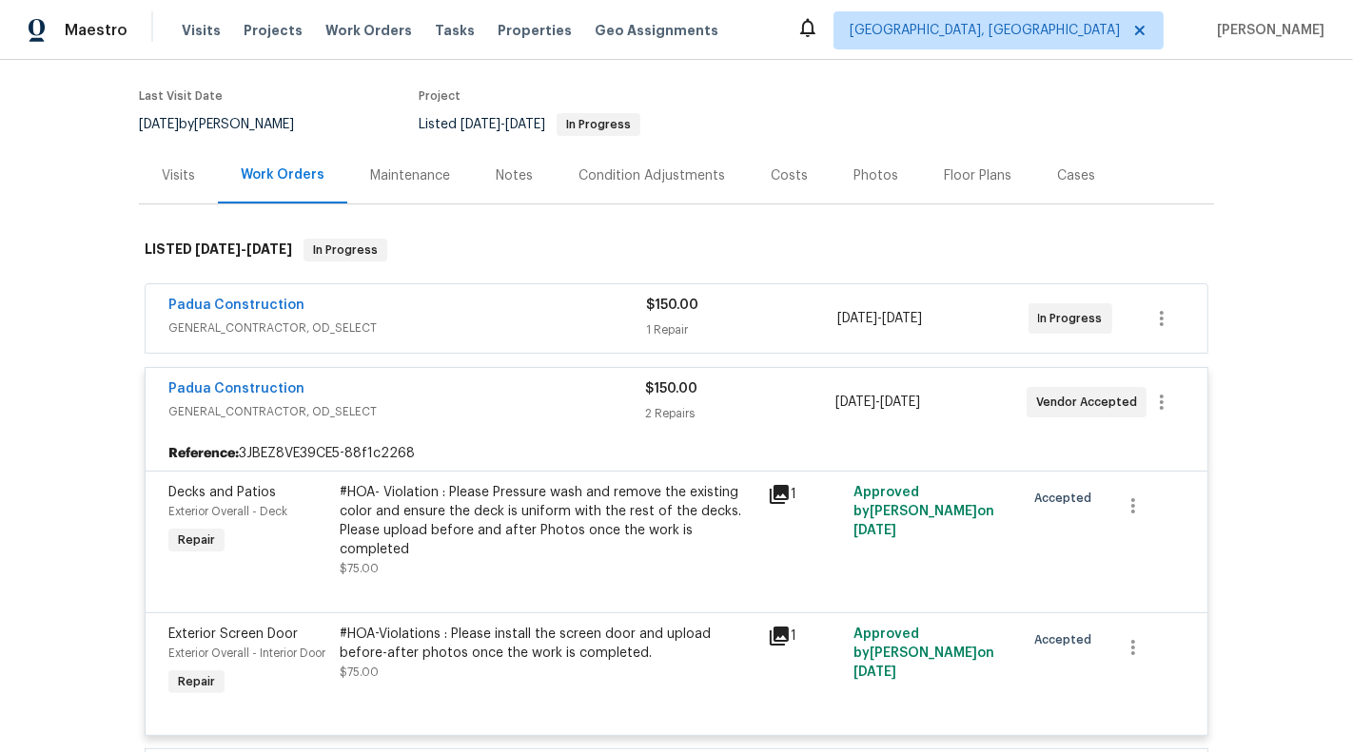
drag, startPoint x: 342, startPoint y: 374, endPoint x: 120, endPoint y: 375, distance: 222.6
click at [120, 375] on div "Back to all projects 17 Apple Tree Ln, Greensboro, NC 27455 2 Beds | 2 Baths | …" at bounding box center [676, 406] width 1353 height 692
drag, startPoint x: 147, startPoint y: 378, endPoint x: 407, endPoint y: 379, distance: 259.7
click at [407, 379] on div "Padua Construction GENERAL_CONTRACTOR, OD_SELECT $150.00 2 Repairs 8/26/2025 - …" at bounding box center [677, 402] width 1062 height 68
copy link "Padua Construction"
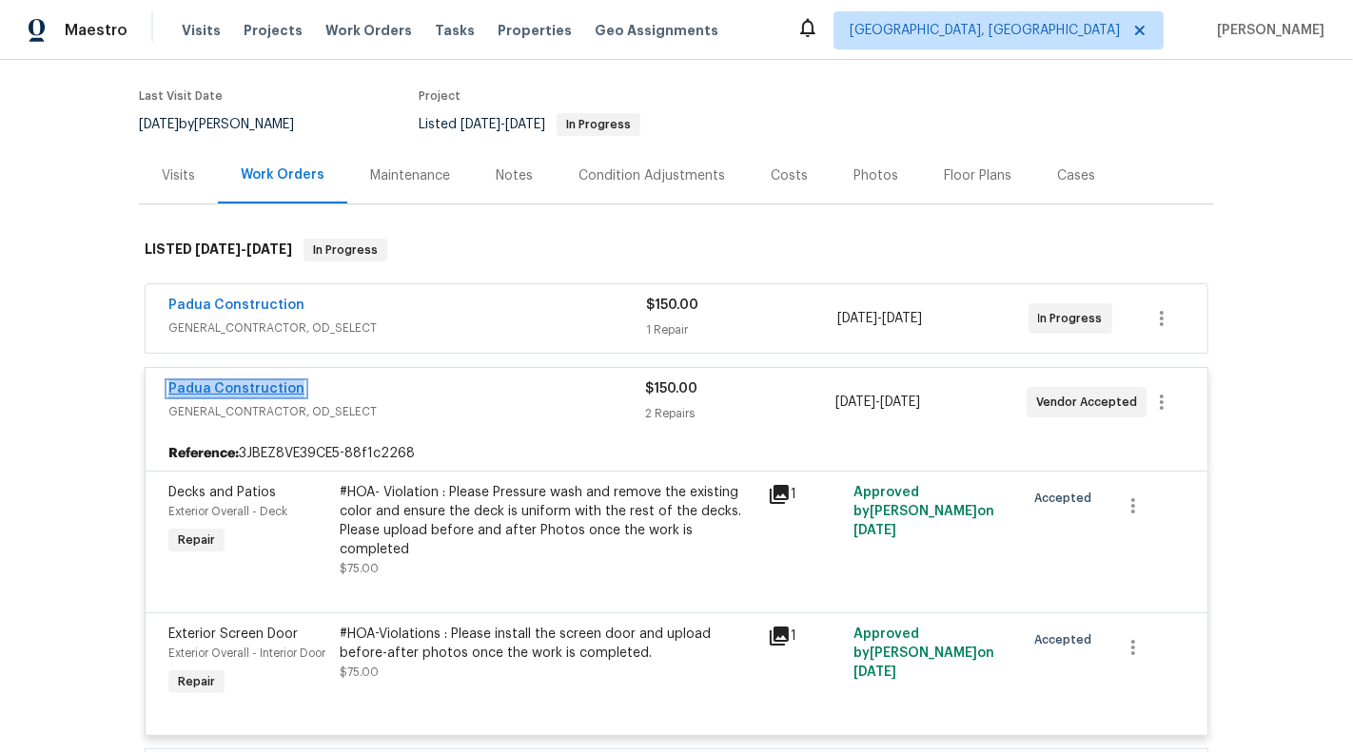
click at [245, 382] on link "Padua Construction" at bounding box center [236, 388] width 136 height 13
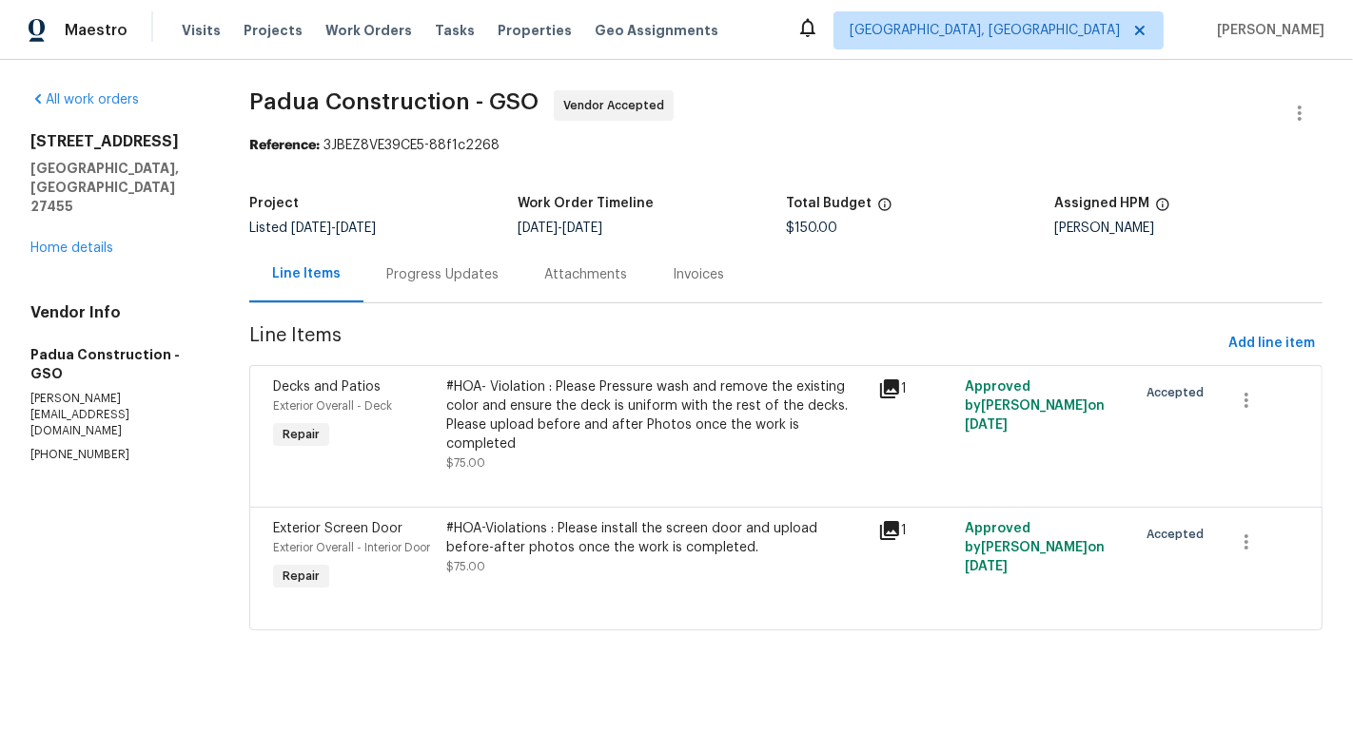
click at [447, 308] on section "Padua Construction - GSO Vendor Accepted Reference: 3JBEZ8VE39CE5-88f1c2268 Pro…" at bounding box center [785, 371] width 1073 height 563
click at [466, 270] on div "Progress Updates" at bounding box center [442, 274] width 112 height 19
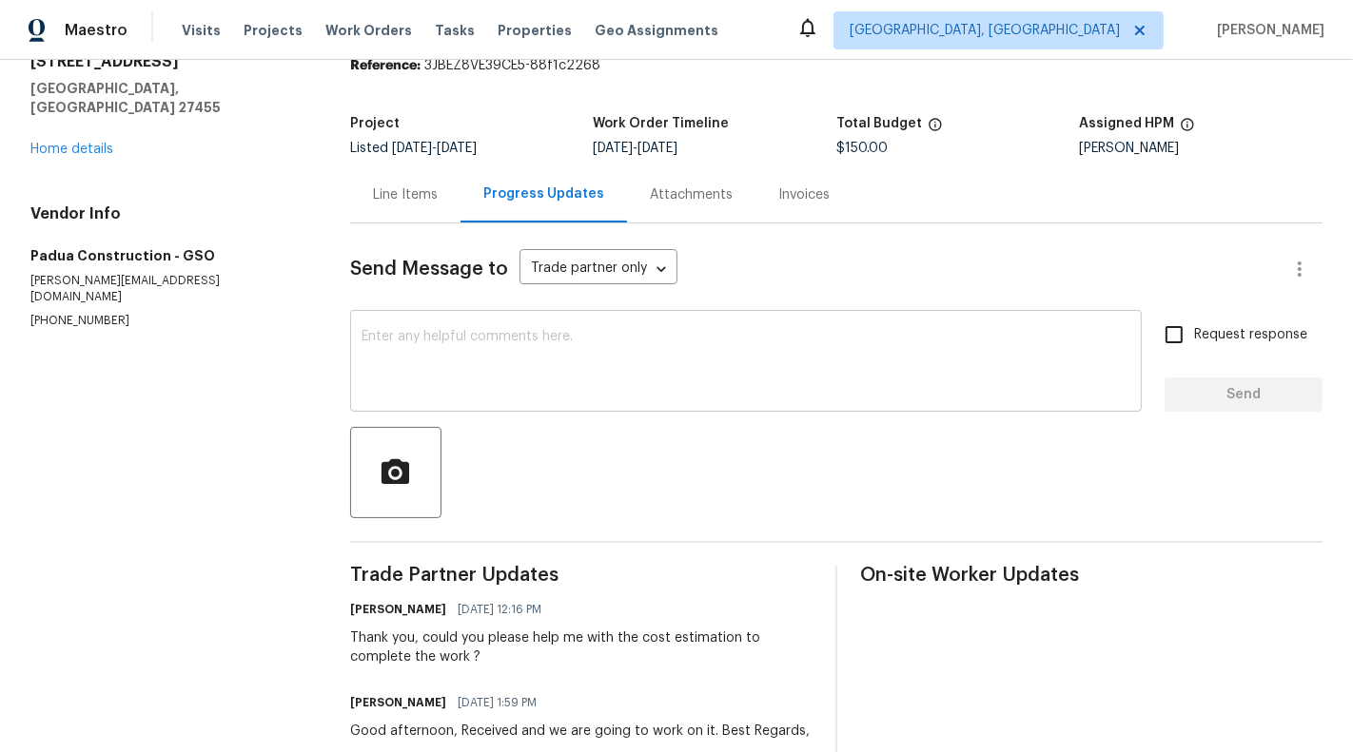
scroll to position [130, 0]
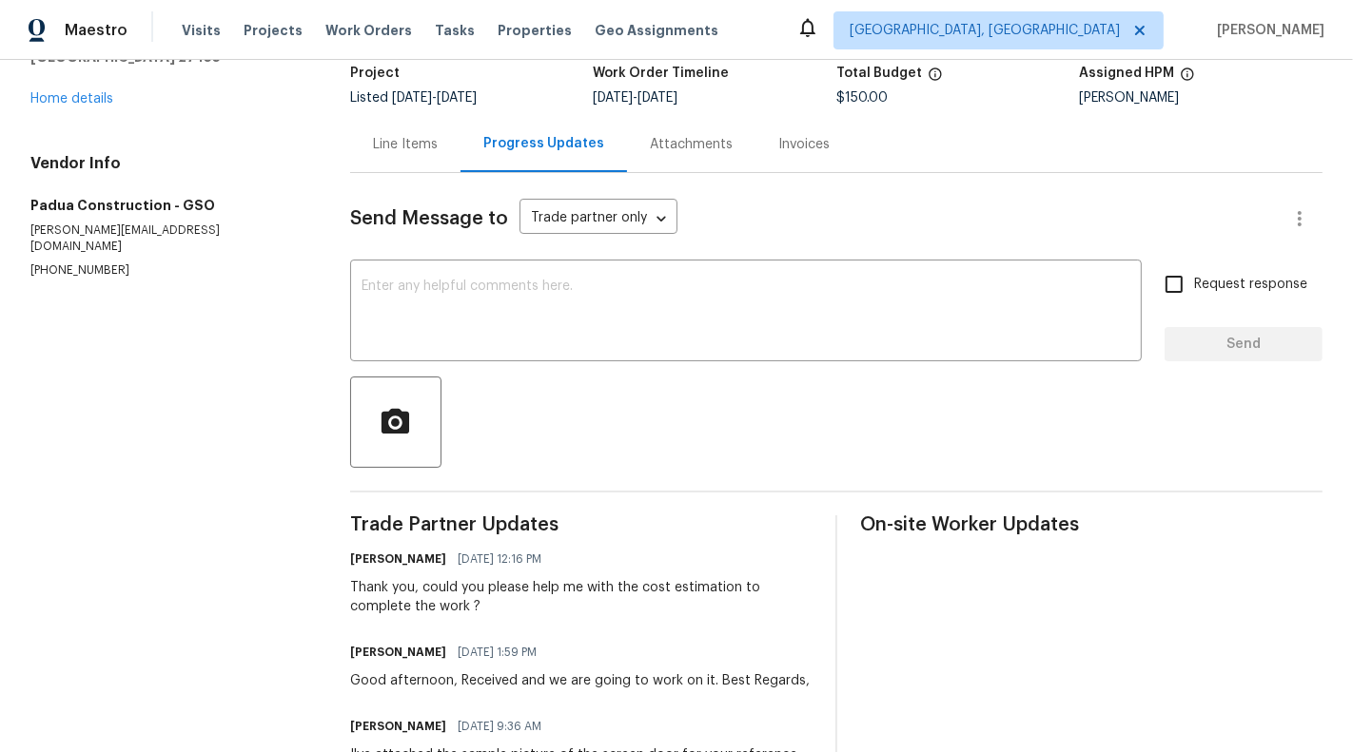
click at [407, 154] on div "Line Items" at bounding box center [405, 144] width 110 height 56
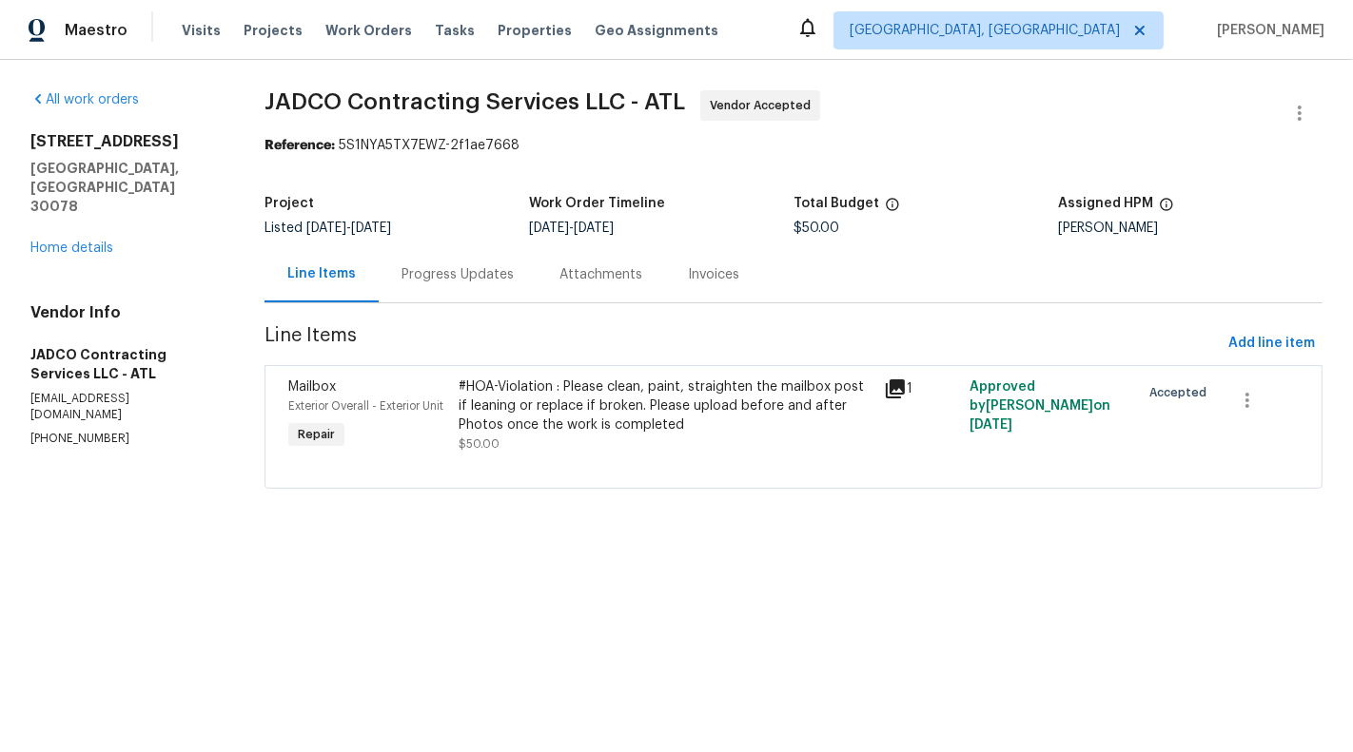
click at [603, 407] on div "#HOA-Violation : Please clean, paint, straighten the mailbox post if leaning or…" at bounding box center [665, 406] width 415 height 57
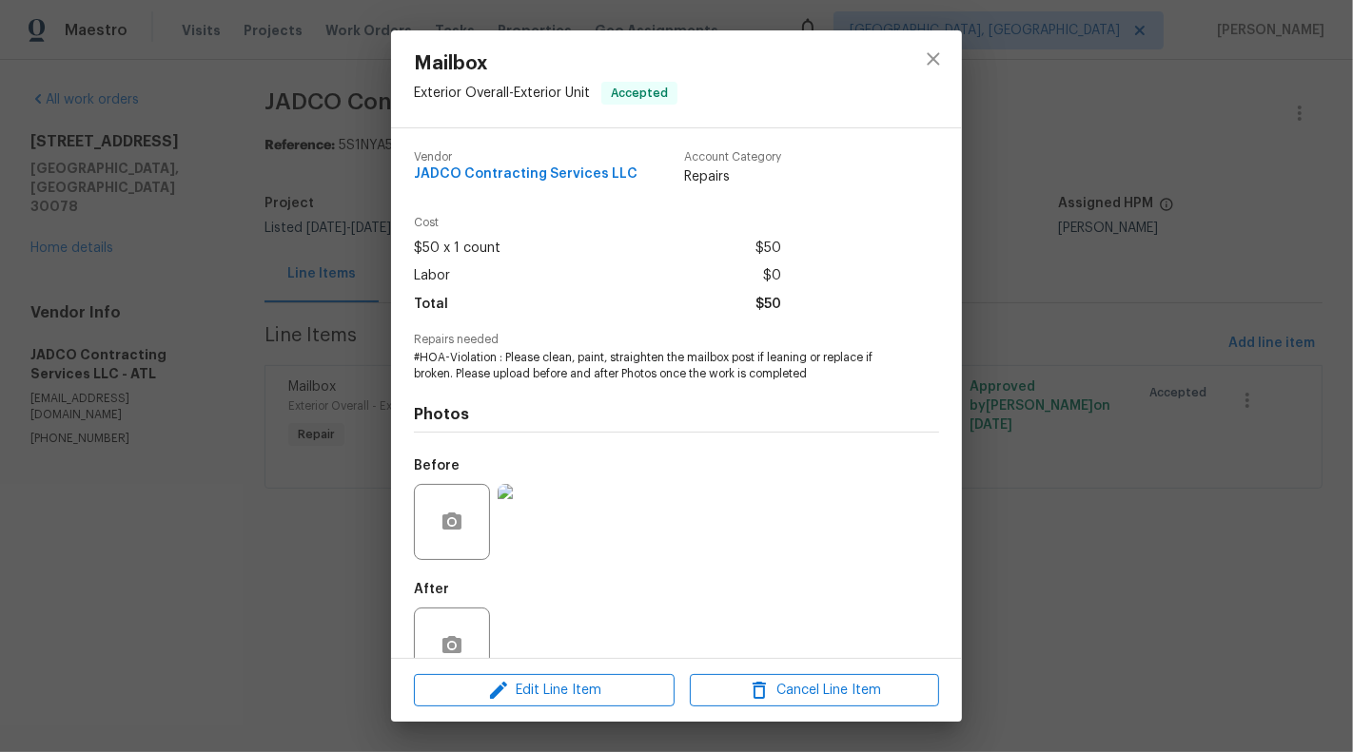
click at [105, 536] on div "Mailbox Exterior Overall - Exterior Unit Accepted Vendor JADCO Contracting Serv…" at bounding box center [676, 376] width 1353 height 752
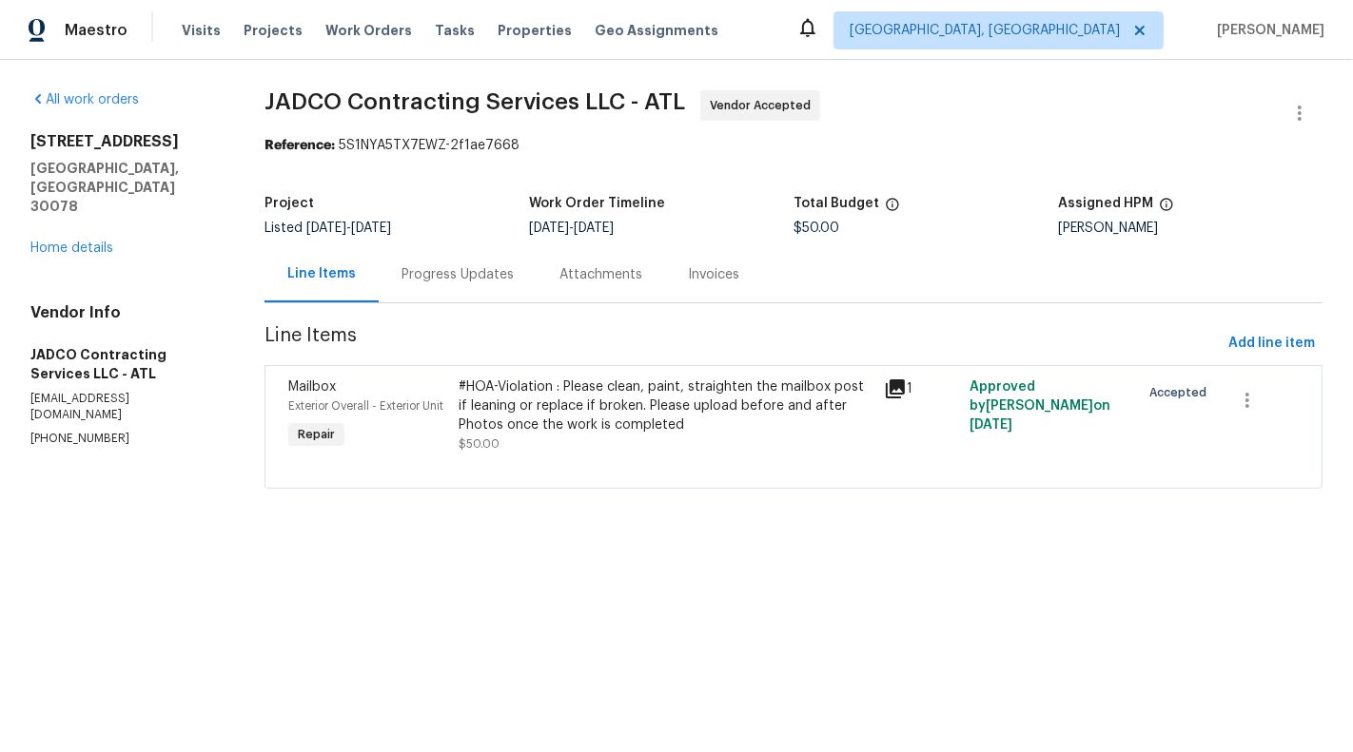
click at [567, 394] on div "#HOA-Violation : Please clean, paint, straighten the mailbox post if leaning or…" at bounding box center [665, 406] width 415 height 57
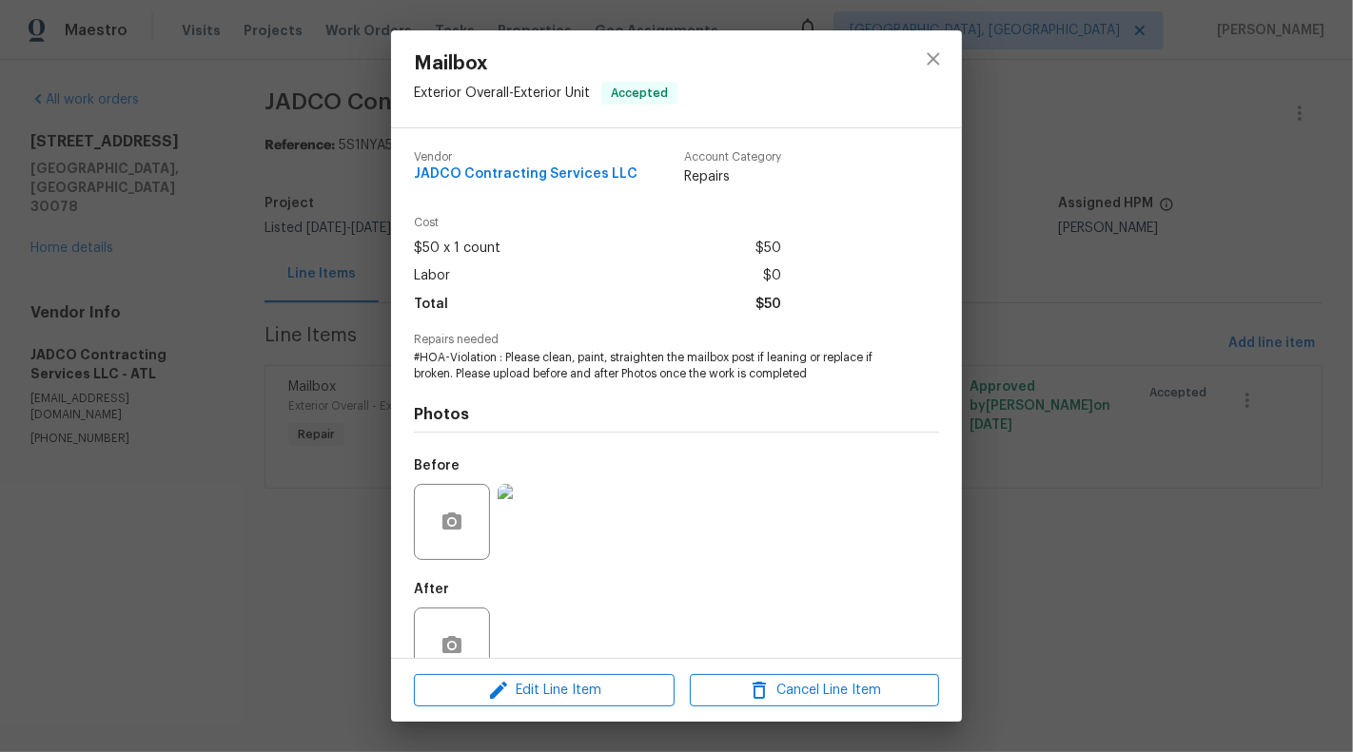
click at [516, 537] on img at bounding box center [535, 522] width 76 height 76
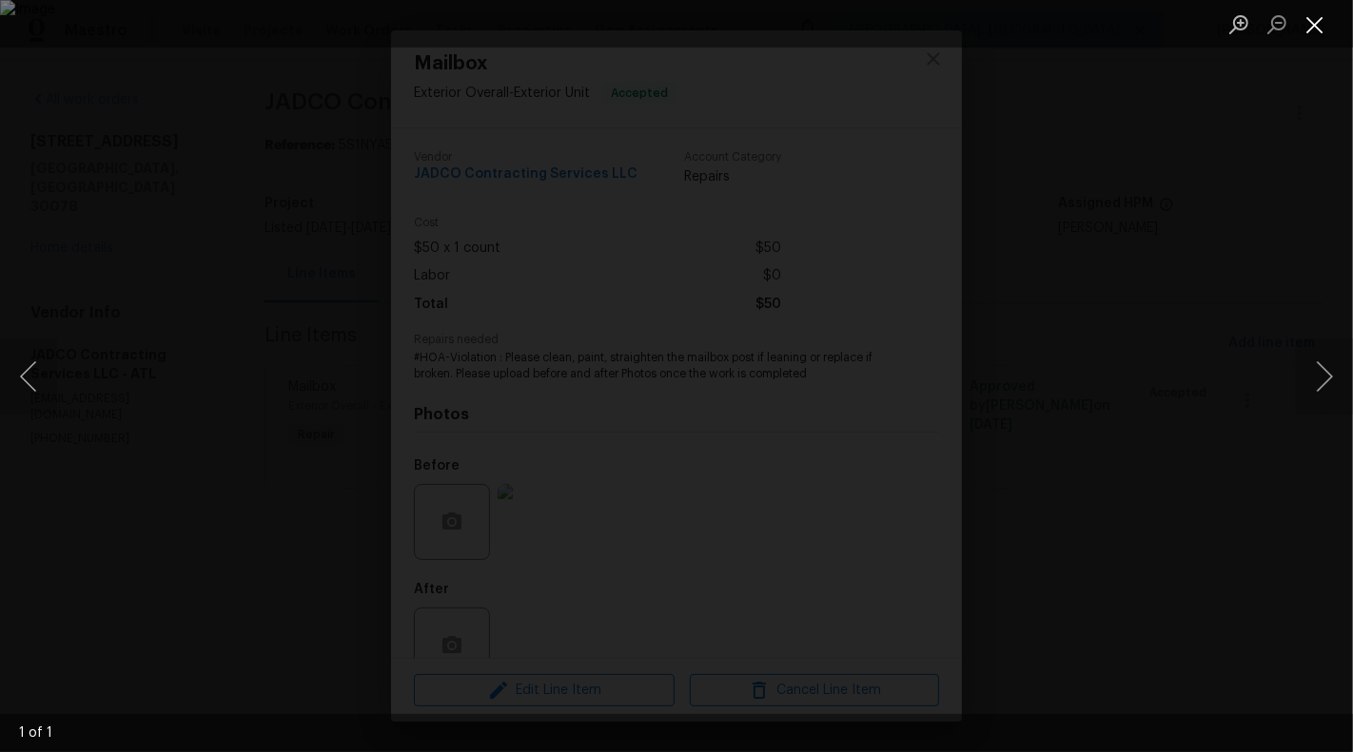
click at [1317, 11] on button "Close lightbox" at bounding box center [1315, 24] width 38 height 33
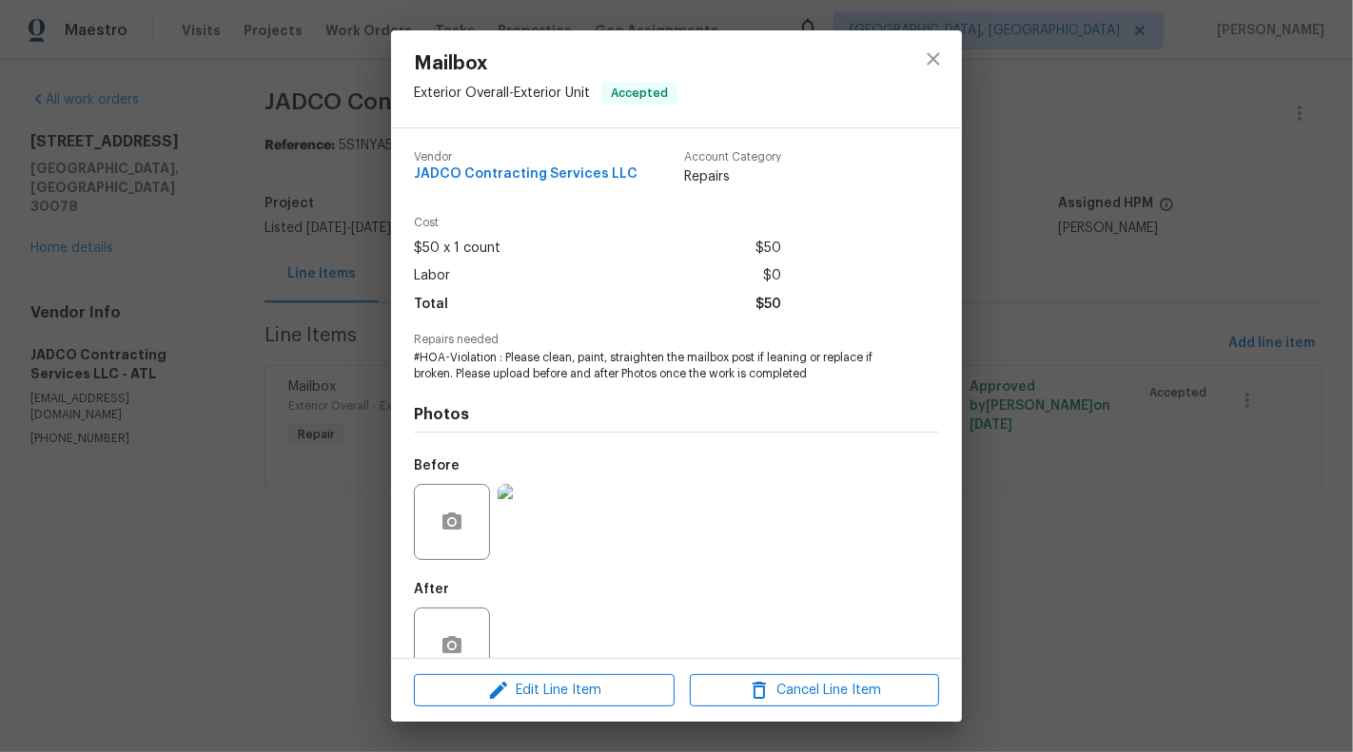
click at [136, 560] on div "Mailbox Exterior Overall - Exterior Unit Accepted Vendor JADCO Contracting Serv…" at bounding box center [676, 376] width 1353 height 752
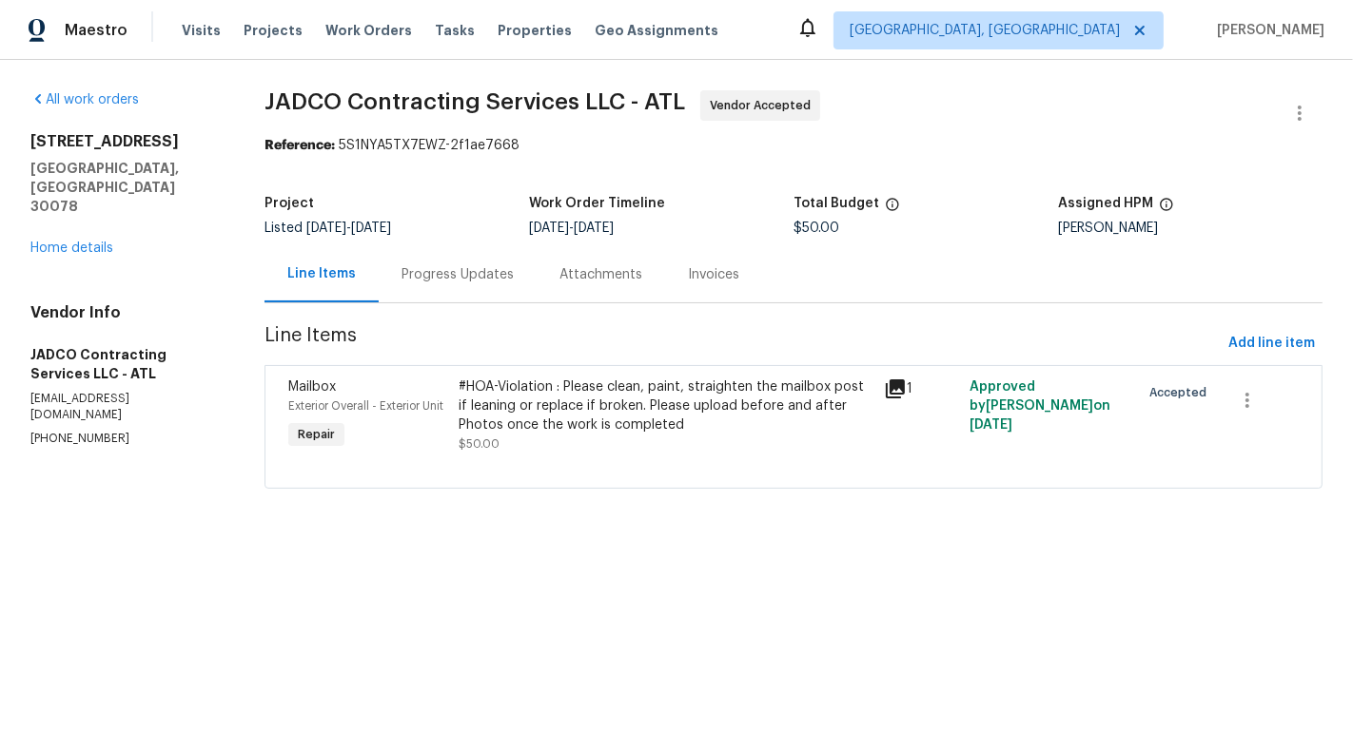
click at [79, 224] on div "All work orders 1832 Glenwood Ln Snellville, GA 30078 Home details Vendor Info …" at bounding box center [124, 268] width 188 height 357
click at [78, 217] on div "1832 Glenwood Ln Snellville, GA 30078 Home details" at bounding box center [124, 195] width 188 height 126
click at [49, 242] on link "Home details" at bounding box center [71, 248] width 83 height 13
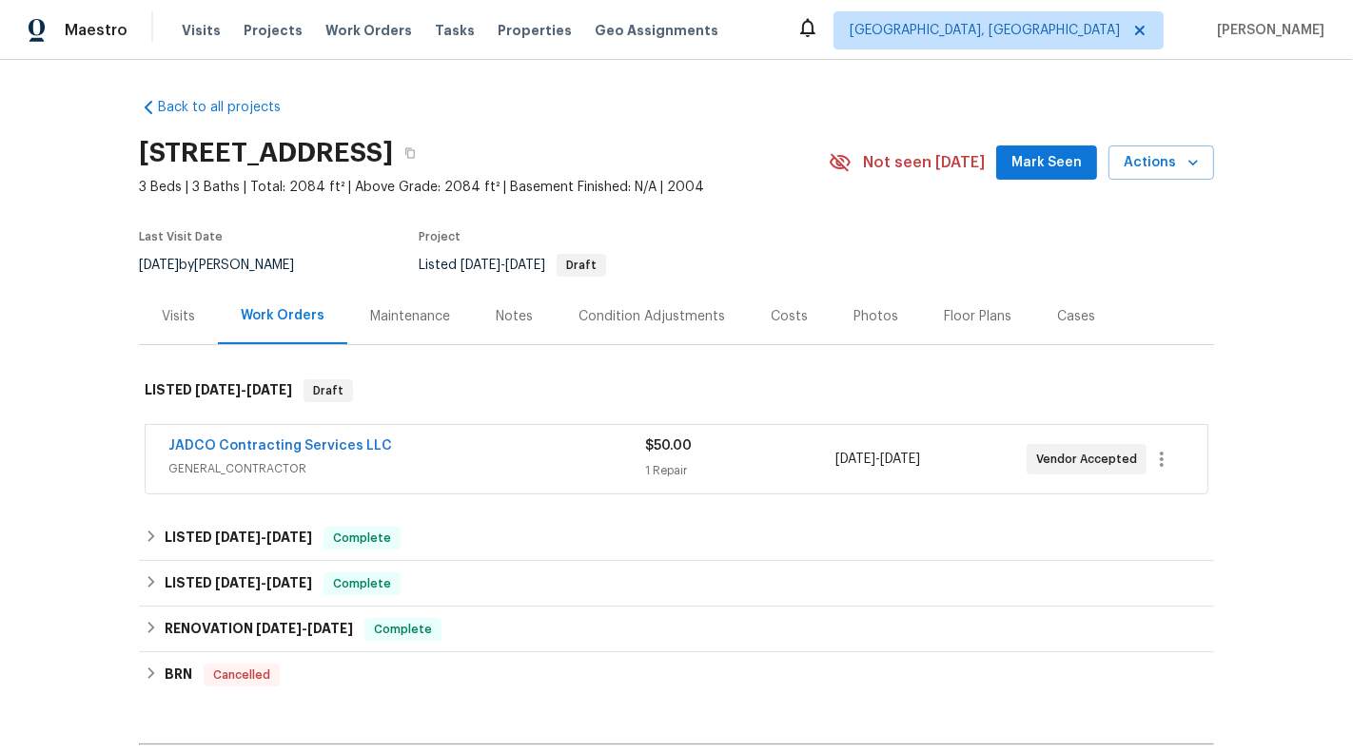
click at [615, 449] on div "JADCO Contracting Services LLC" at bounding box center [406, 448] width 477 height 23
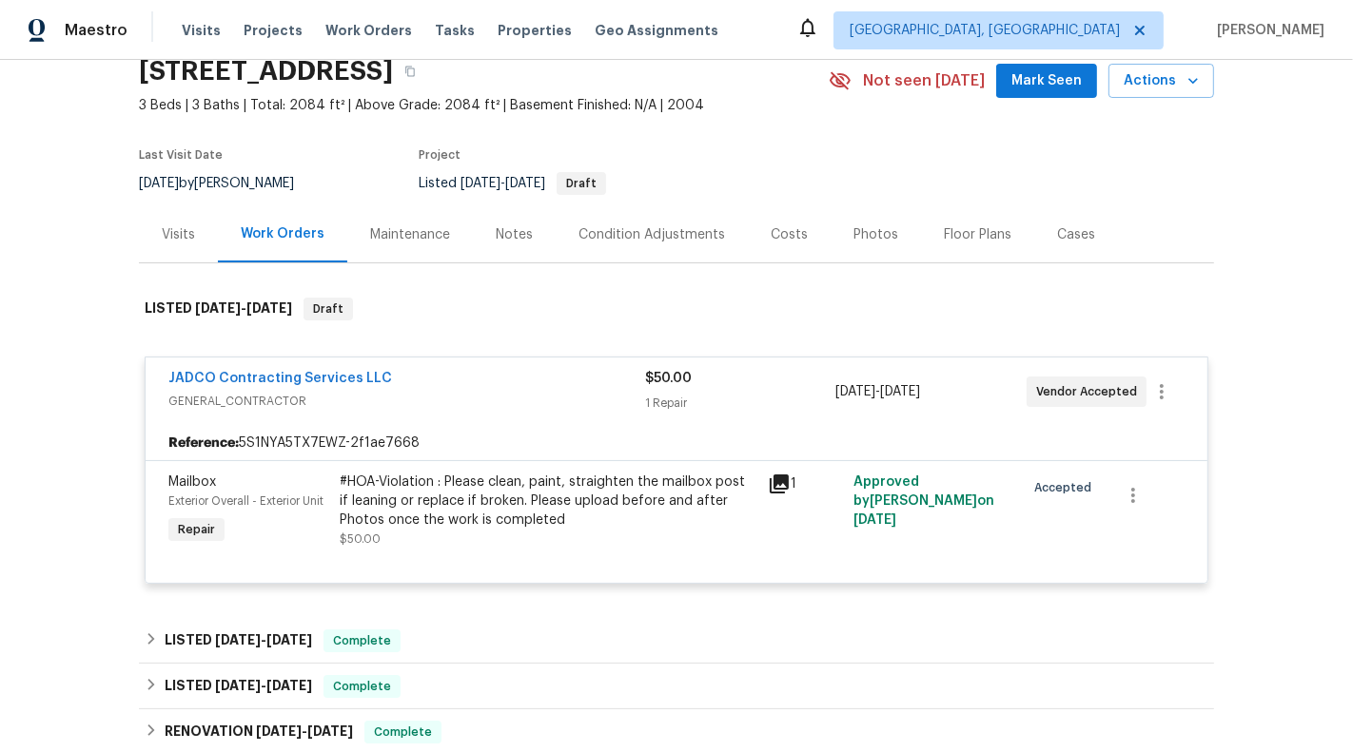
scroll to position [87, 0]
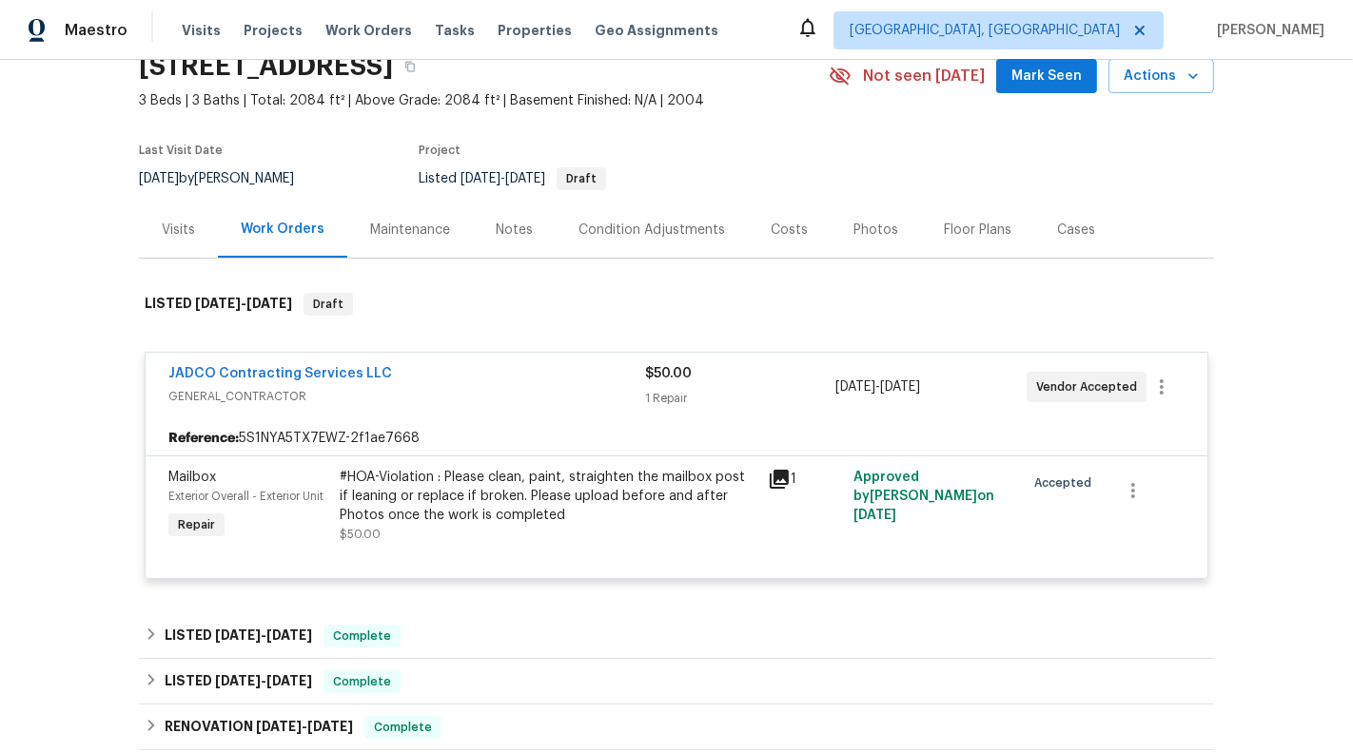
click at [561, 357] on div "JADCO Contracting Services LLC GENERAL_CONTRACTOR $50.00 1 Repair 8/22/2025 - 8…" at bounding box center [677, 387] width 1062 height 68
click at [594, 382] on div "JADCO Contracting Services LLC" at bounding box center [406, 375] width 477 height 23
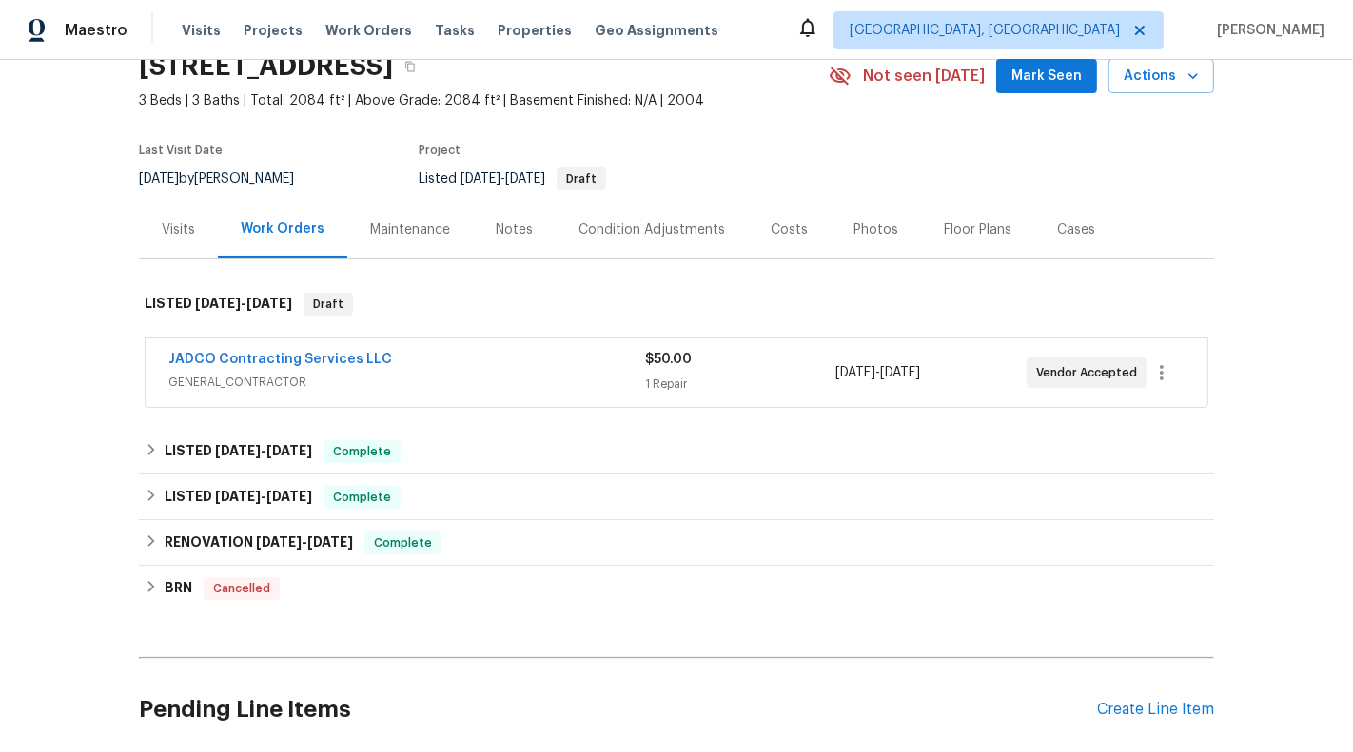
click at [594, 382] on span "GENERAL_CONTRACTOR" at bounding box center [406, 382] width 477 height 19
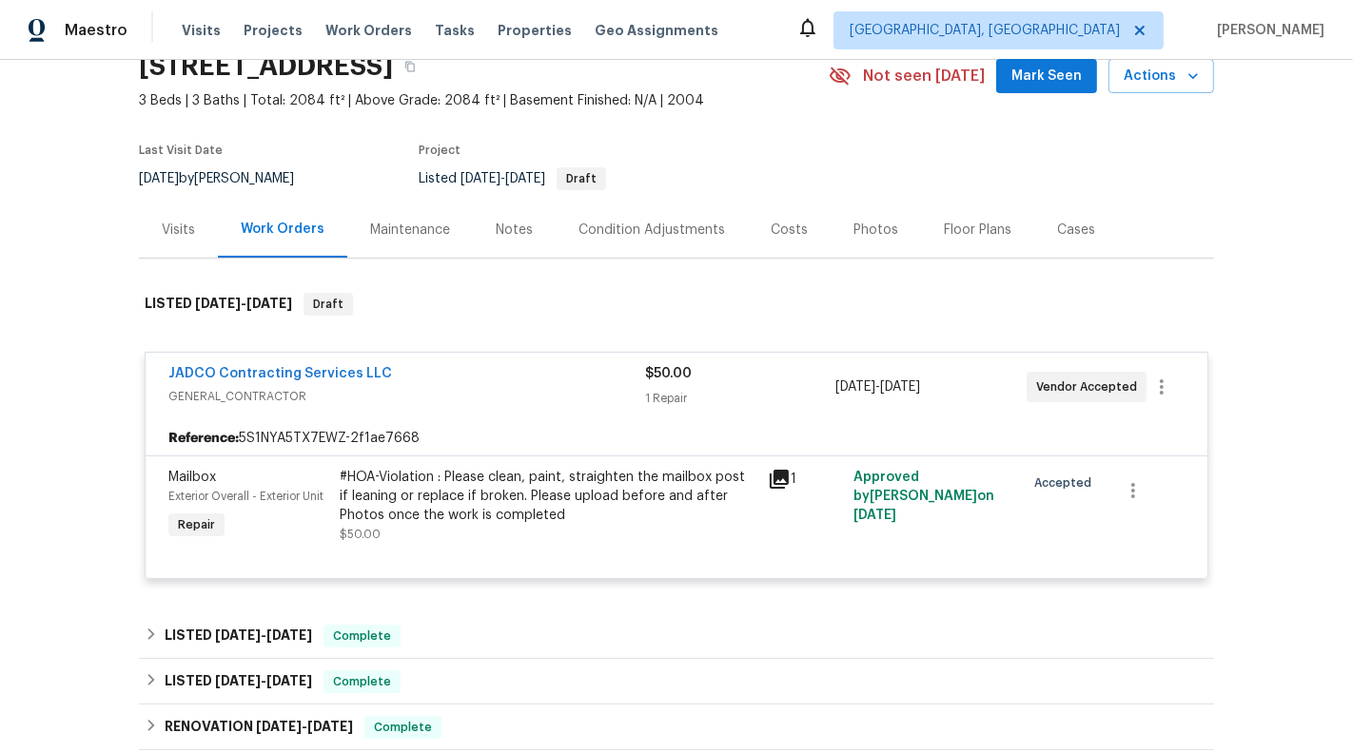
scroll to position [0, 0]
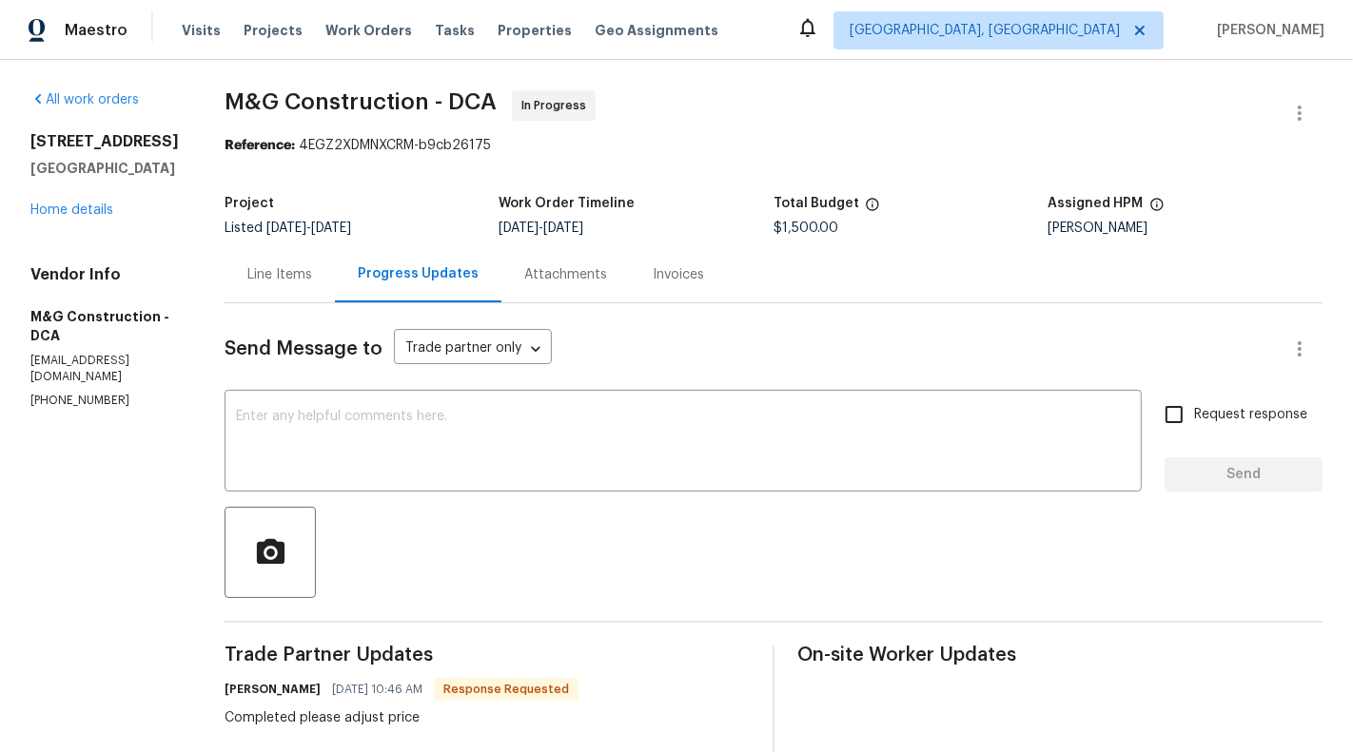
click at [269, 288] on div "Line Items" at bounding box center [279, 274] width 110 height 56
